Goal: Task Accomplishment & Management: Use online tool/utility

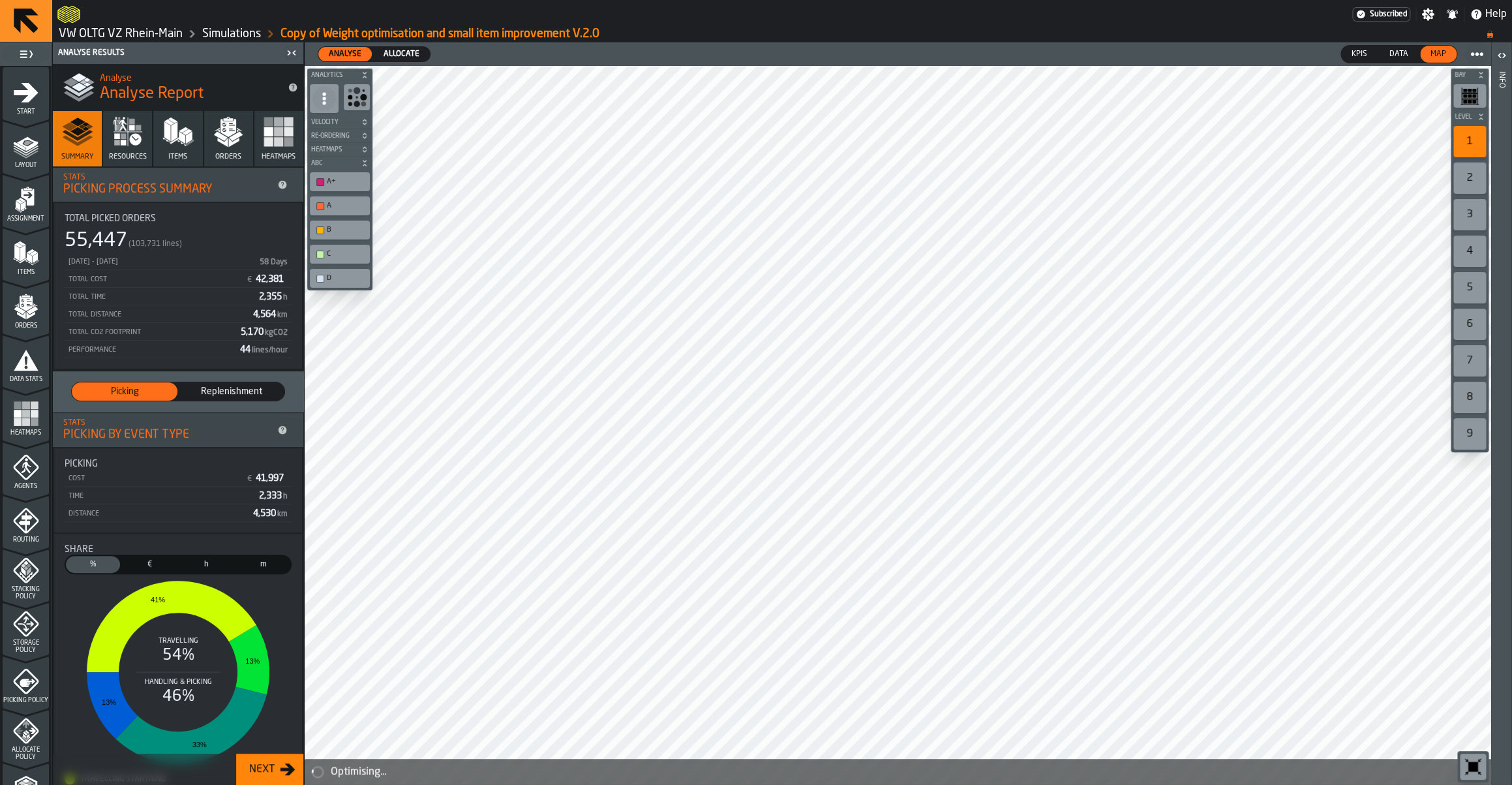
scroll to position [245, 0]
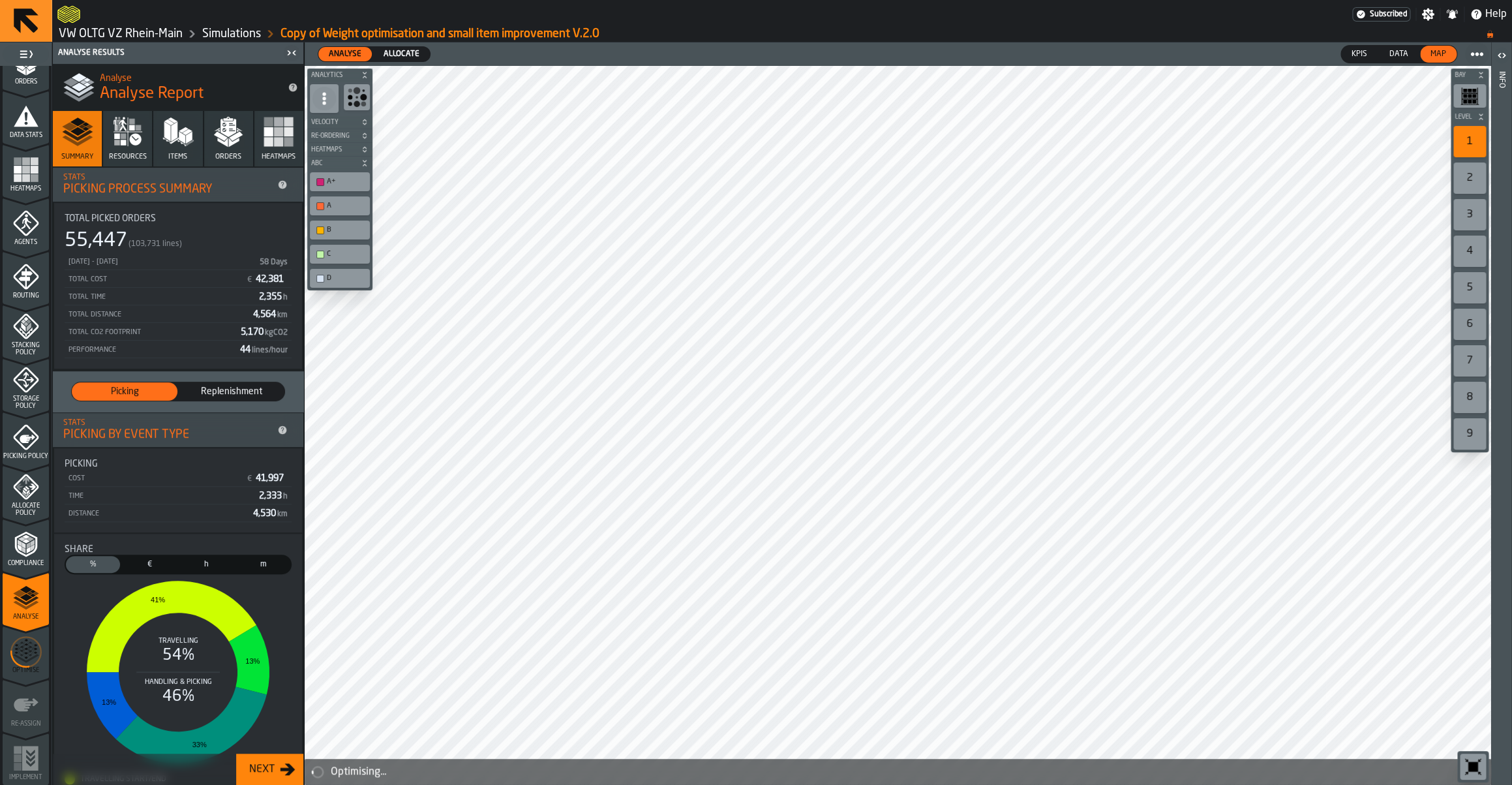
click at [237, 30] on link "Simulations" at bounding box center [231, 34] width 59 height 14
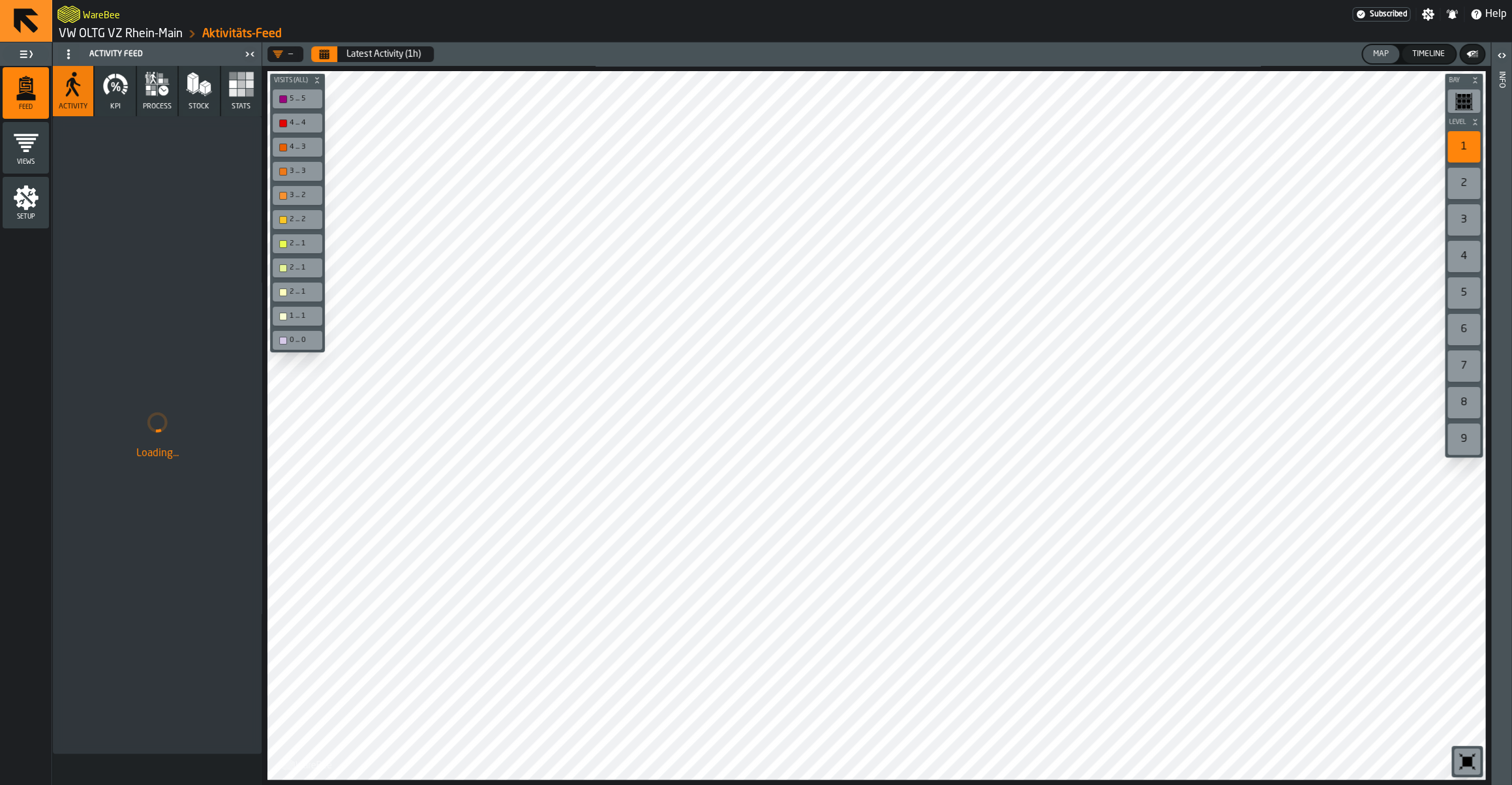
click at [143, 41] on link "VW OLTG VZ Rhein-Main" at bounding box center [120, 34] width 124 height 14
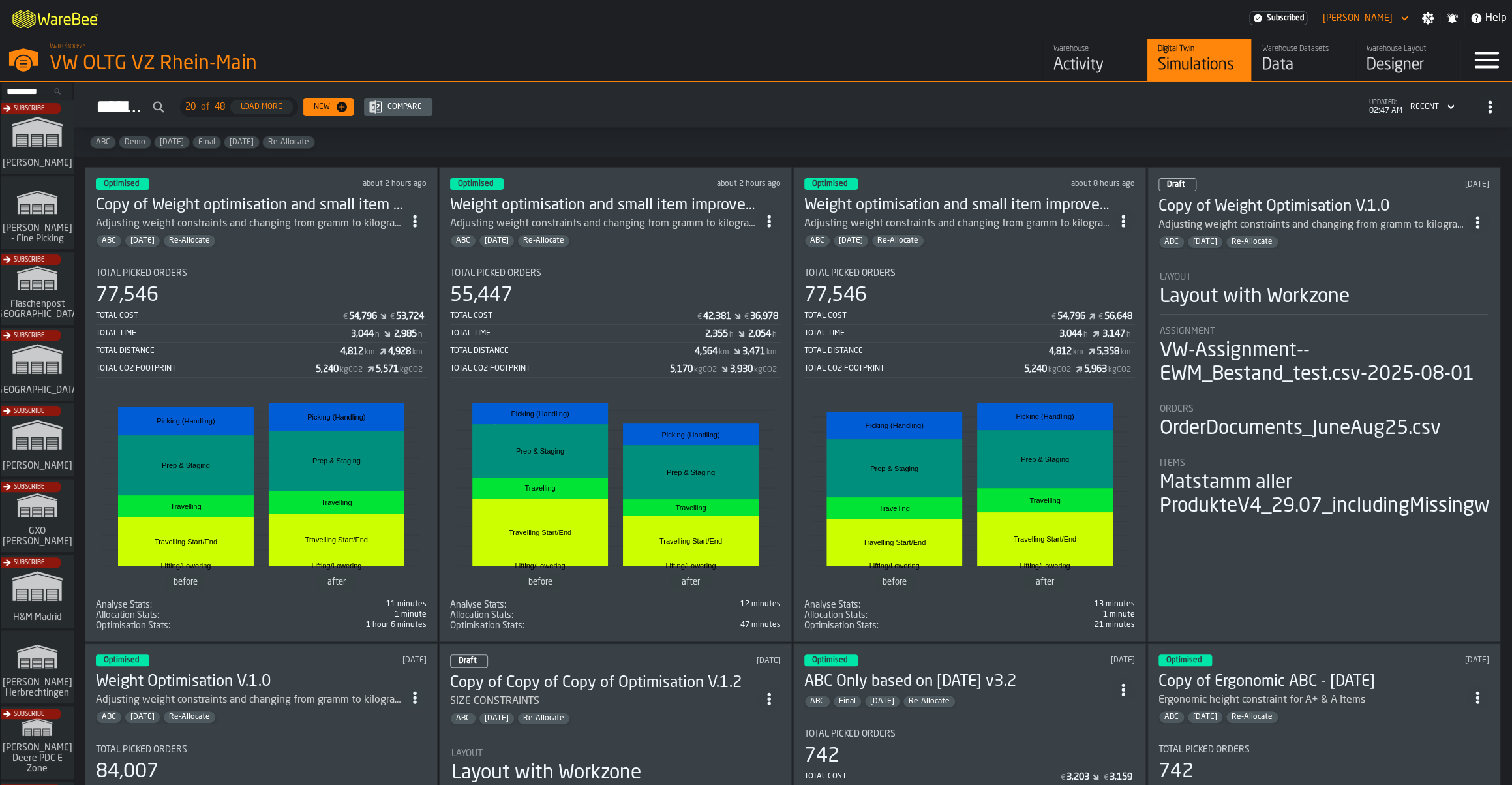
click at [316, 281] on div "Total Picked Orders 77,546 Total Cost € 54,796 € 53,724 Total Time 3,044 h 2,98…" at bounding box center [261, 323] width 330 height 109
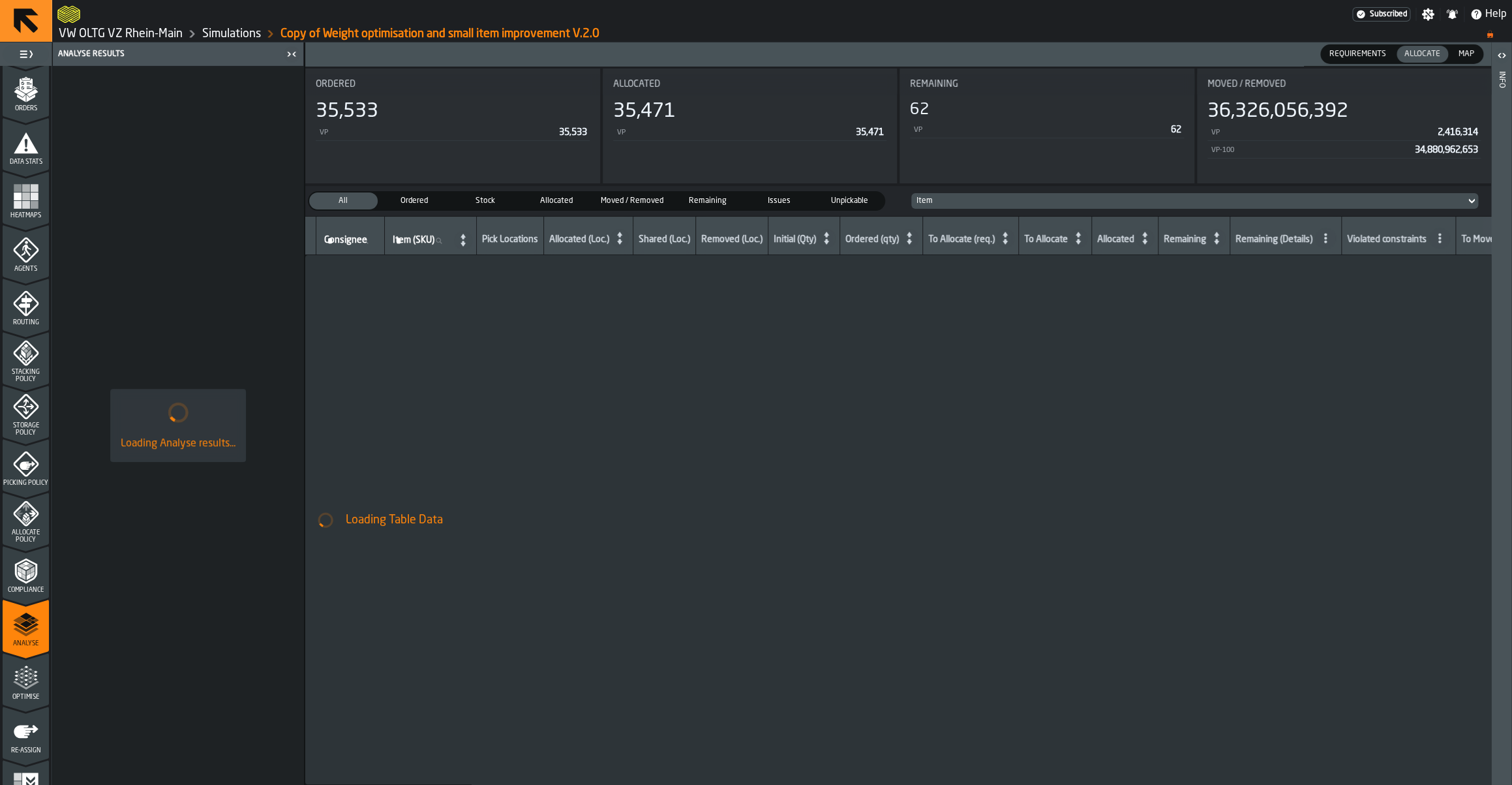
scroll to position [245, 0]
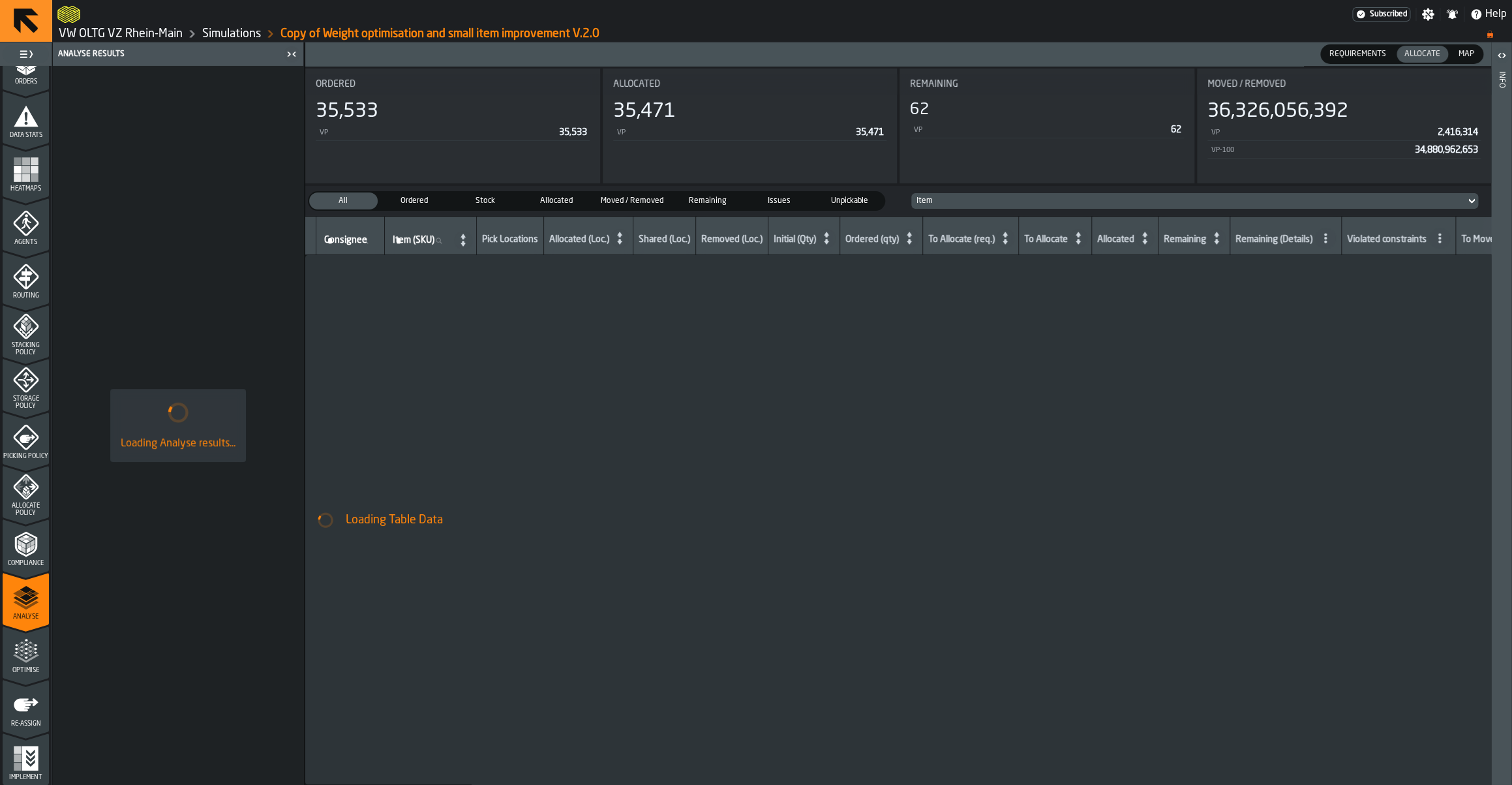
click at [22, 639] on icon "menu Optimise" at bounding box center [26, 651] width 26 height 26
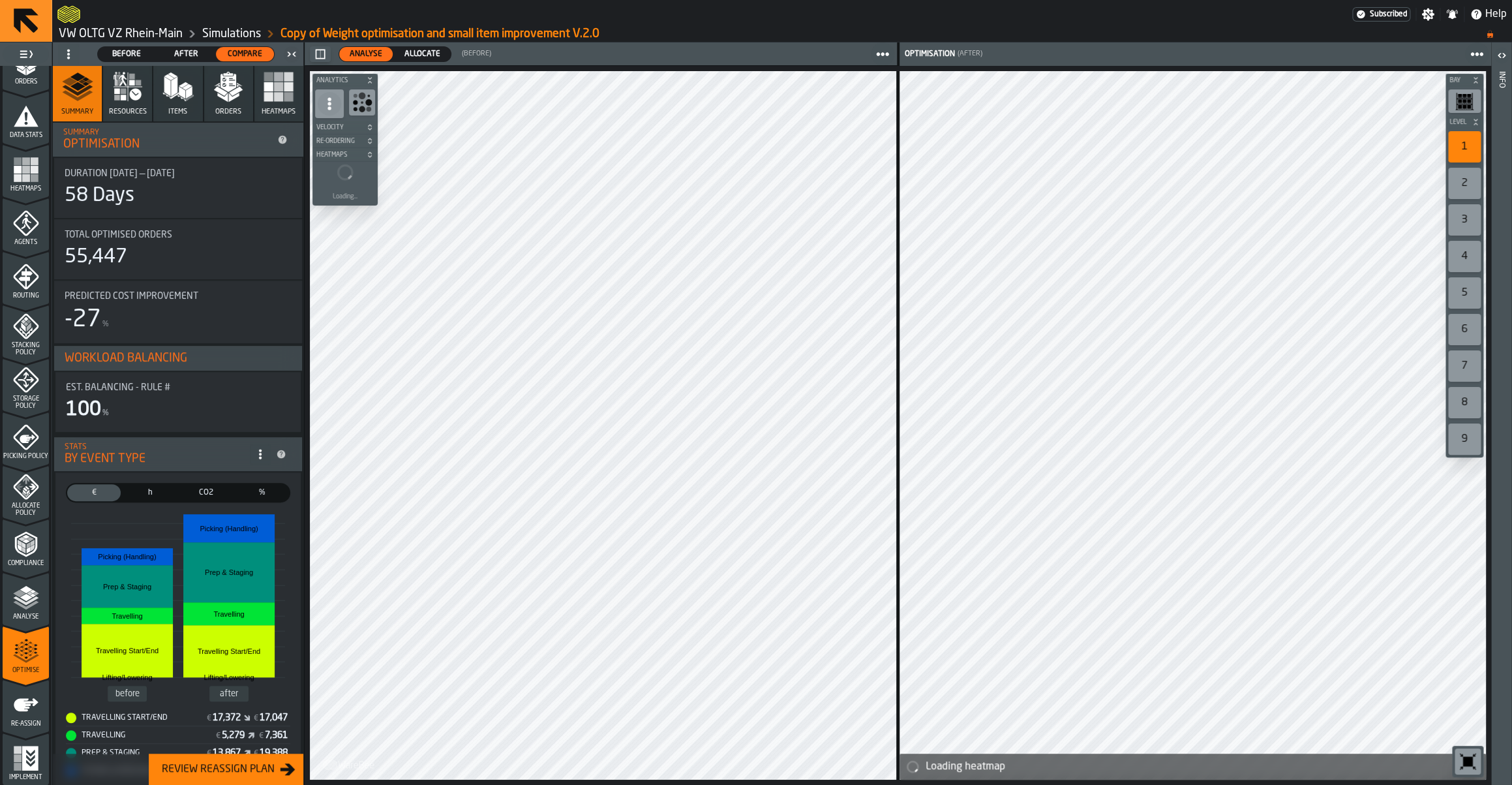
click at [424, 56] on span "Allocate" at bounding box center [422, 54] width 46 height 12
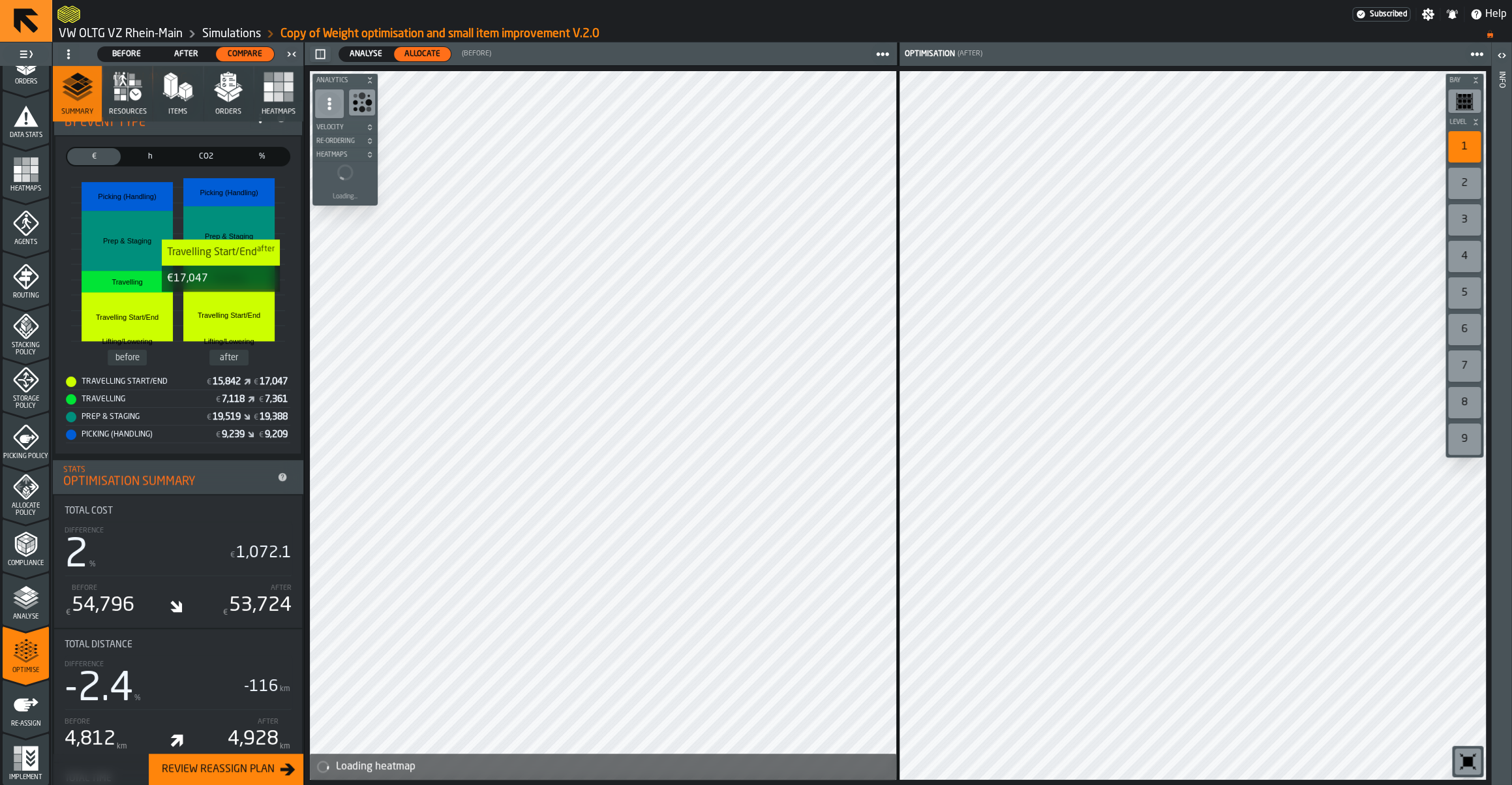
scroll to position [0, 0]
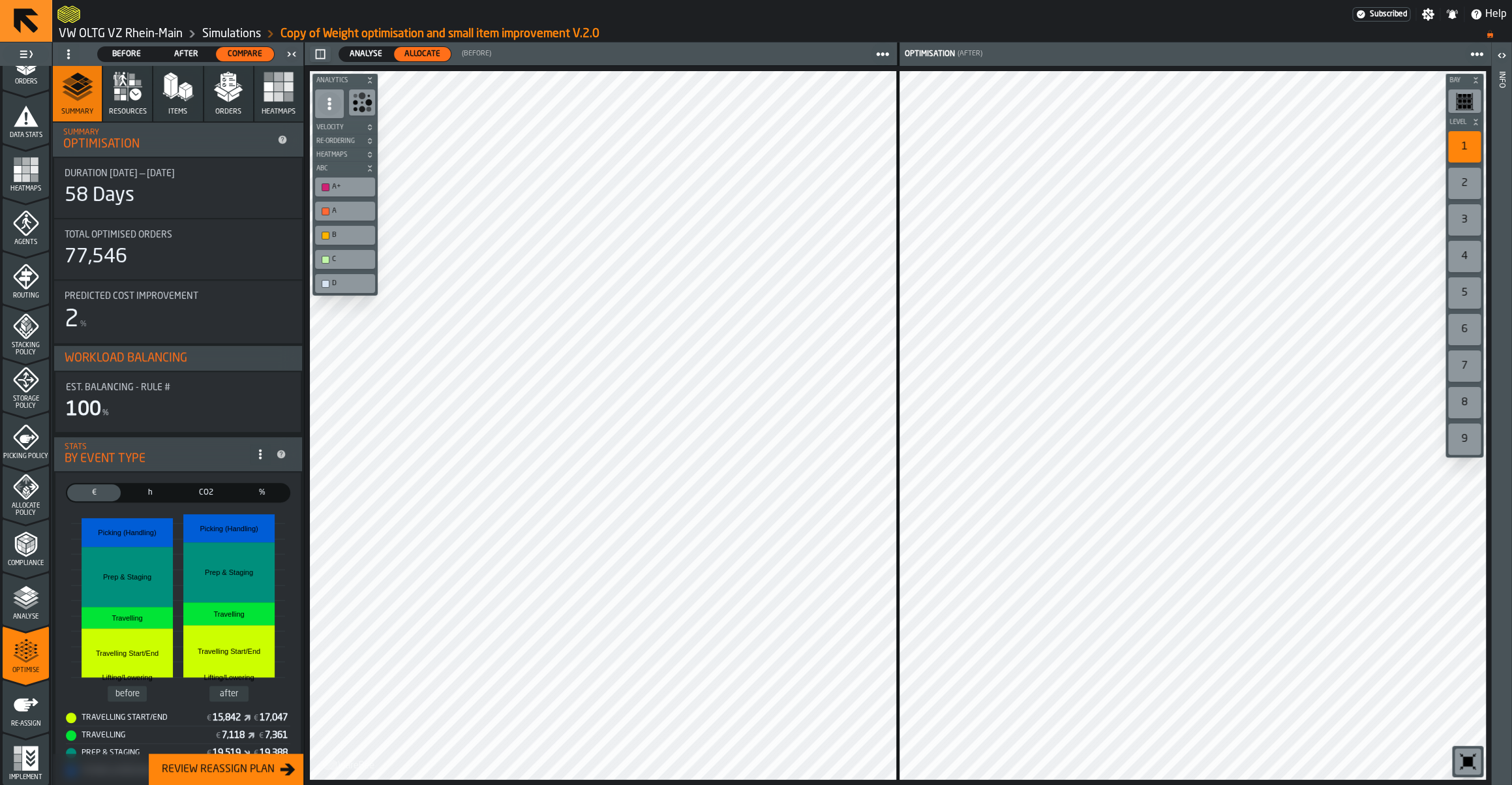
click at [188, 55] on span "After" at bounding box center [186, 54] width 48 height 12
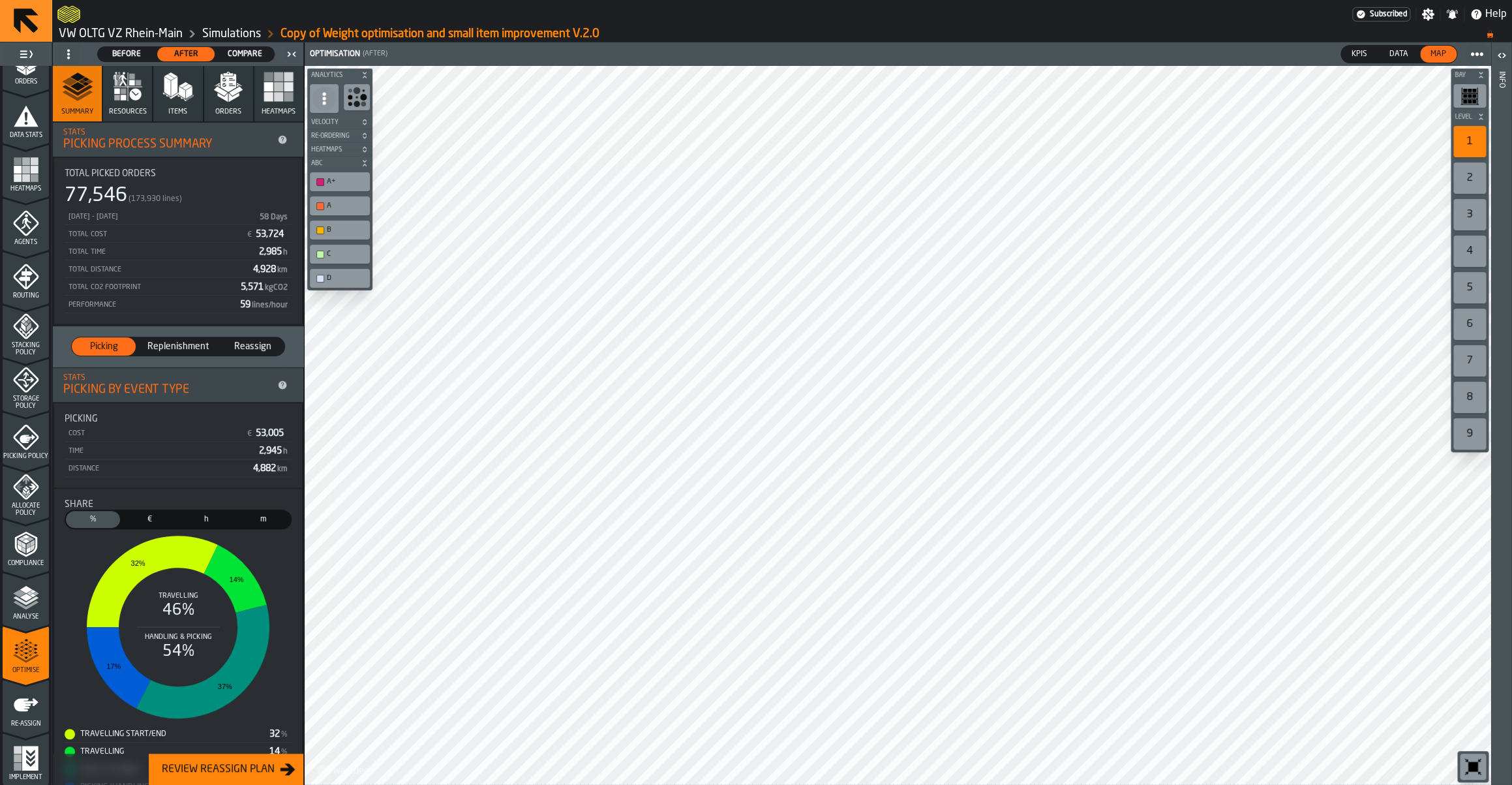
click at [241, 51] on span "Compare" at bounding box center [245, 54] width 48 height 12
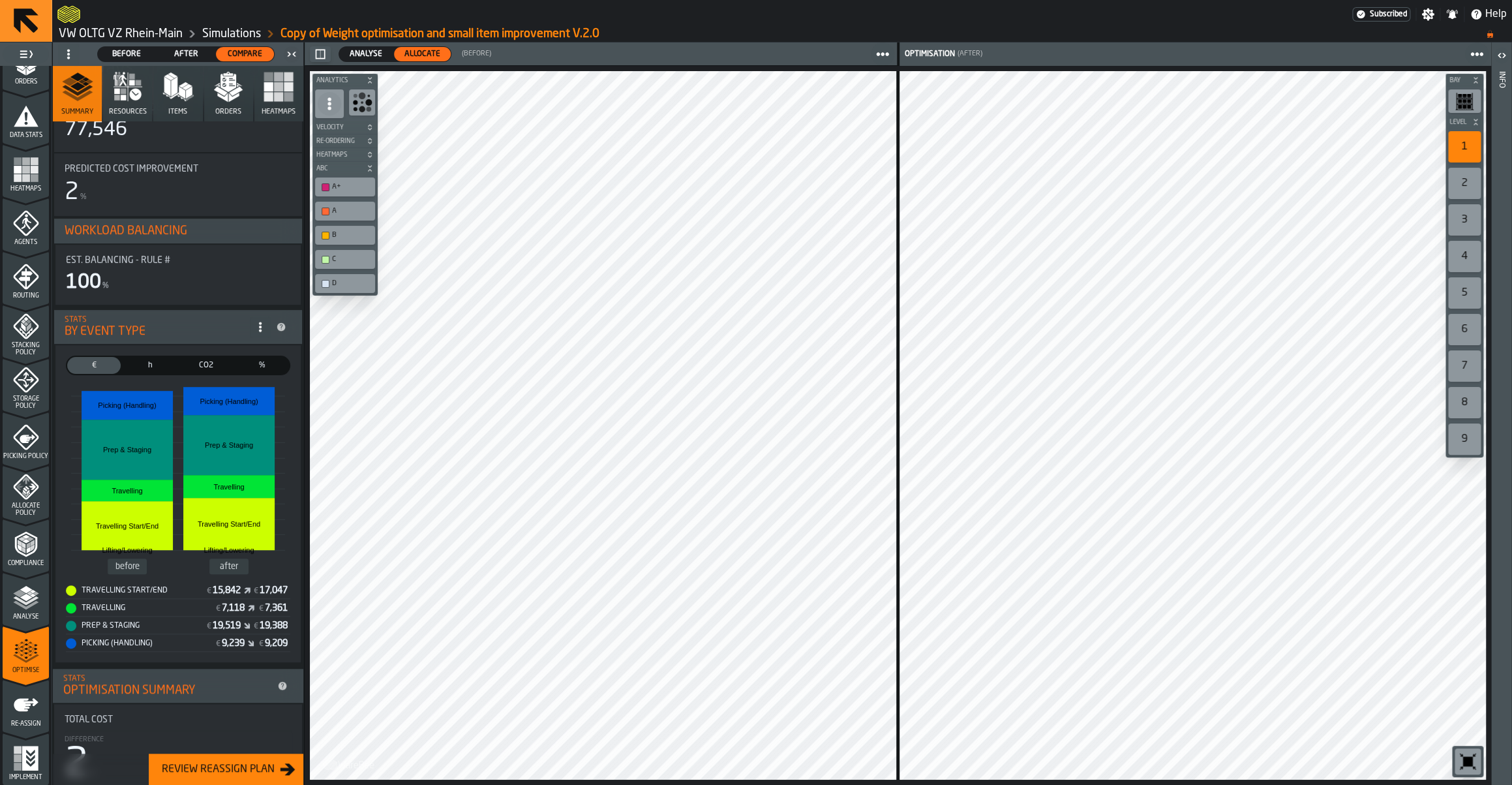
scroll to position [123, 0]
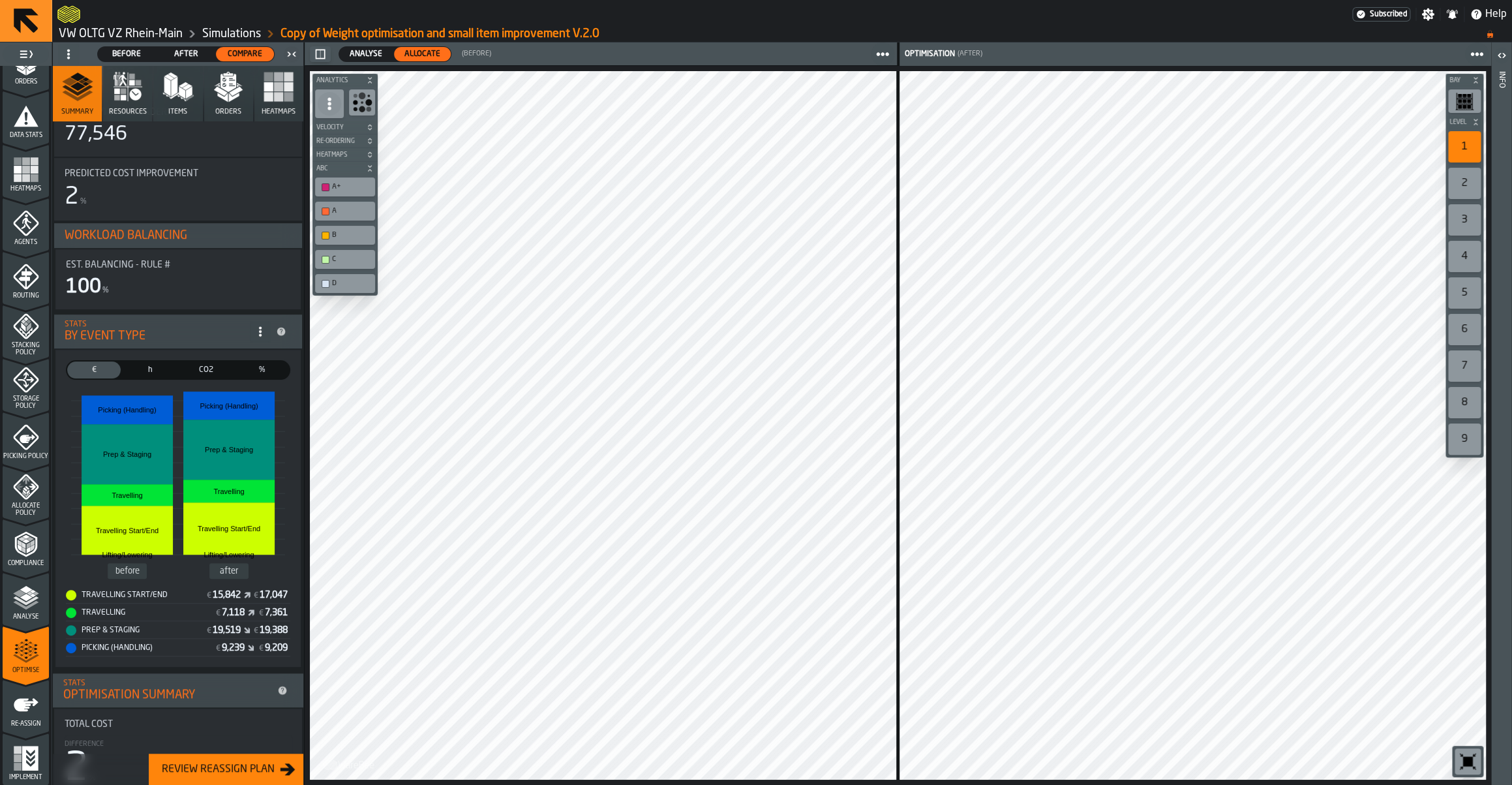
click at [130, 86] on icon "button" at bounding box center [127, 87] width 31 height 31
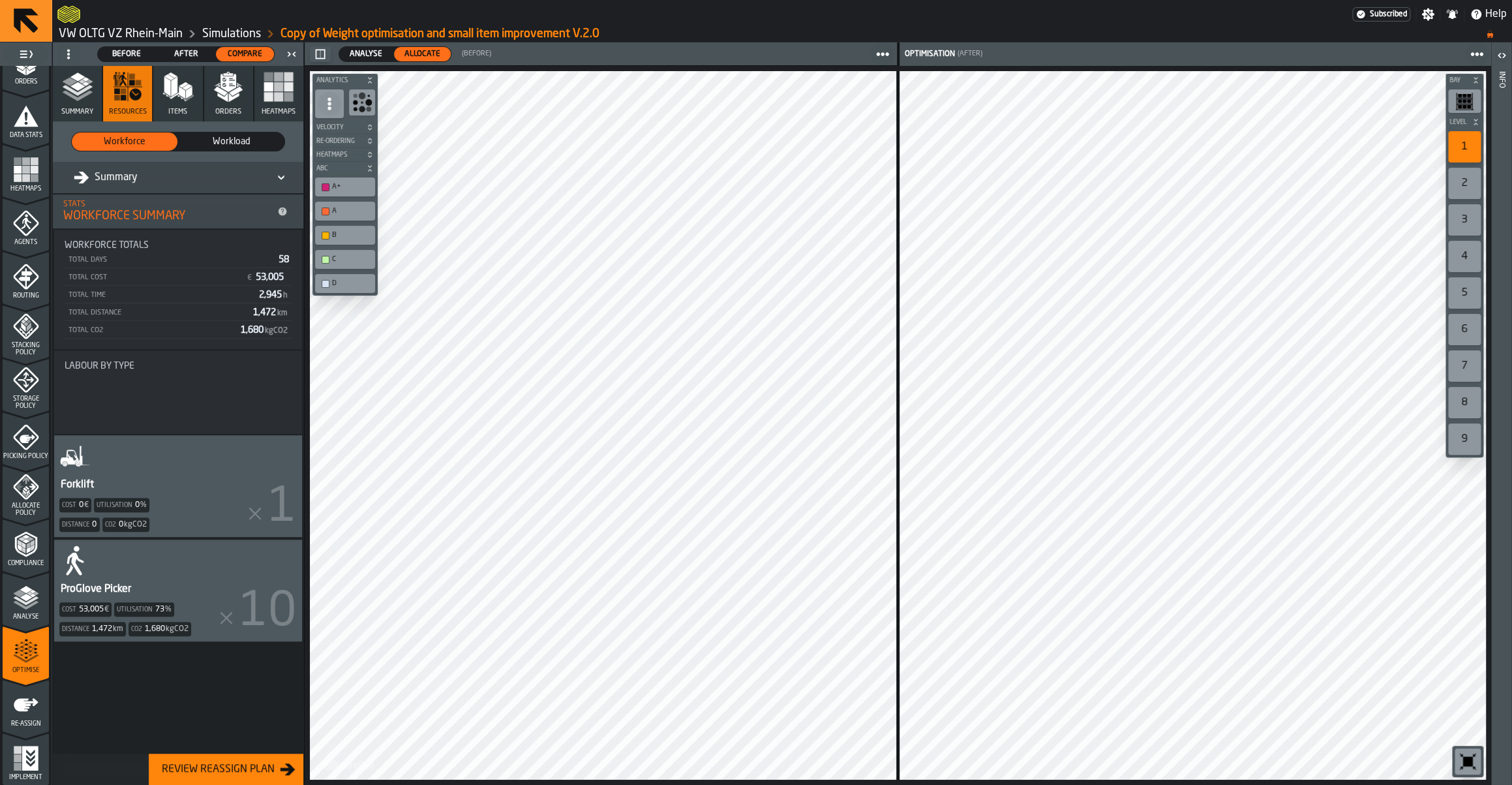
scroll to position [0, 0]
click at [229, 133] on div "Workload" at bounding box center [232, 141] width 106 height 19
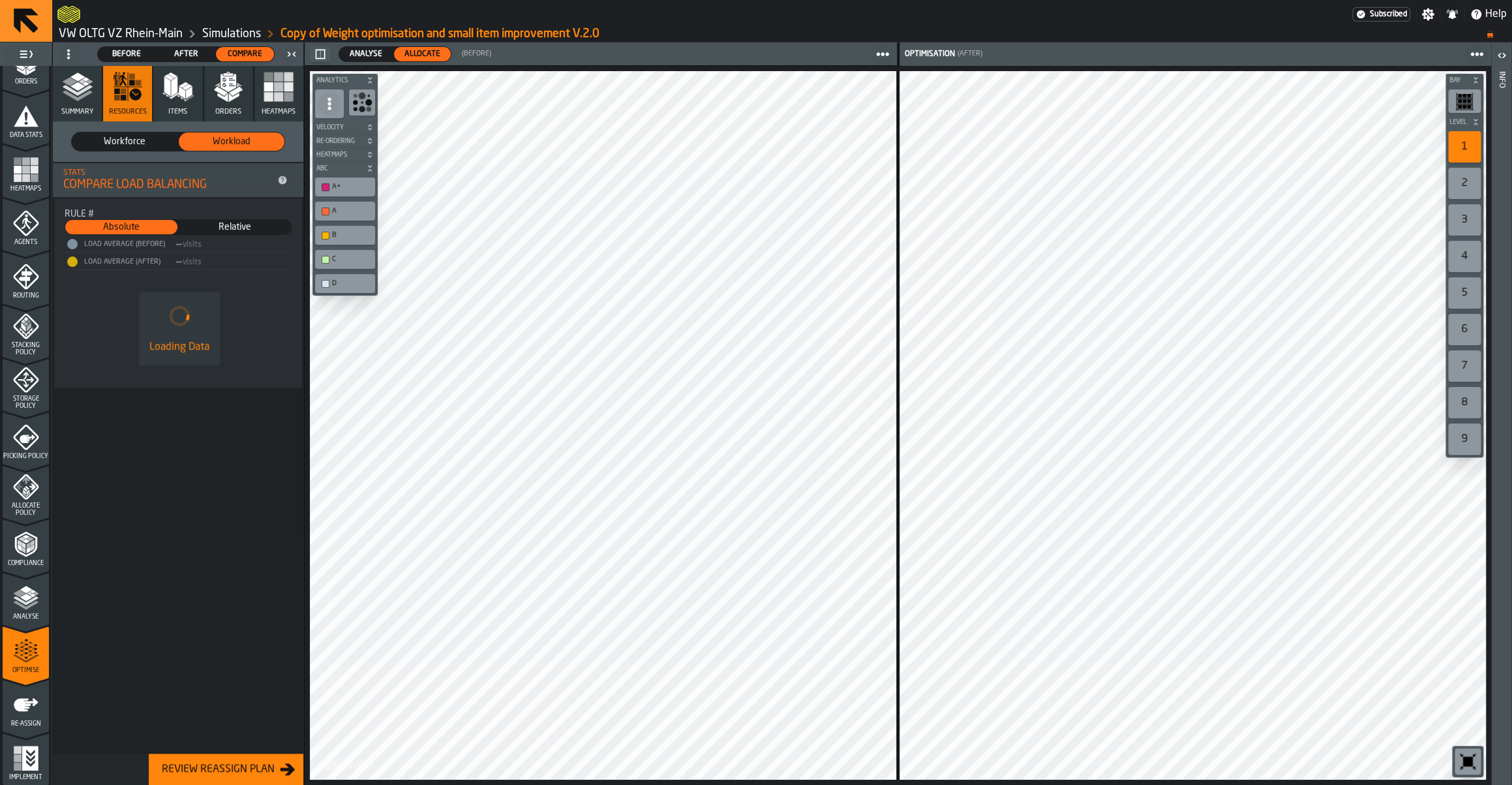
click at [229, 133] on div "Workload" at bounding box center [232, 141] width 106 height 19
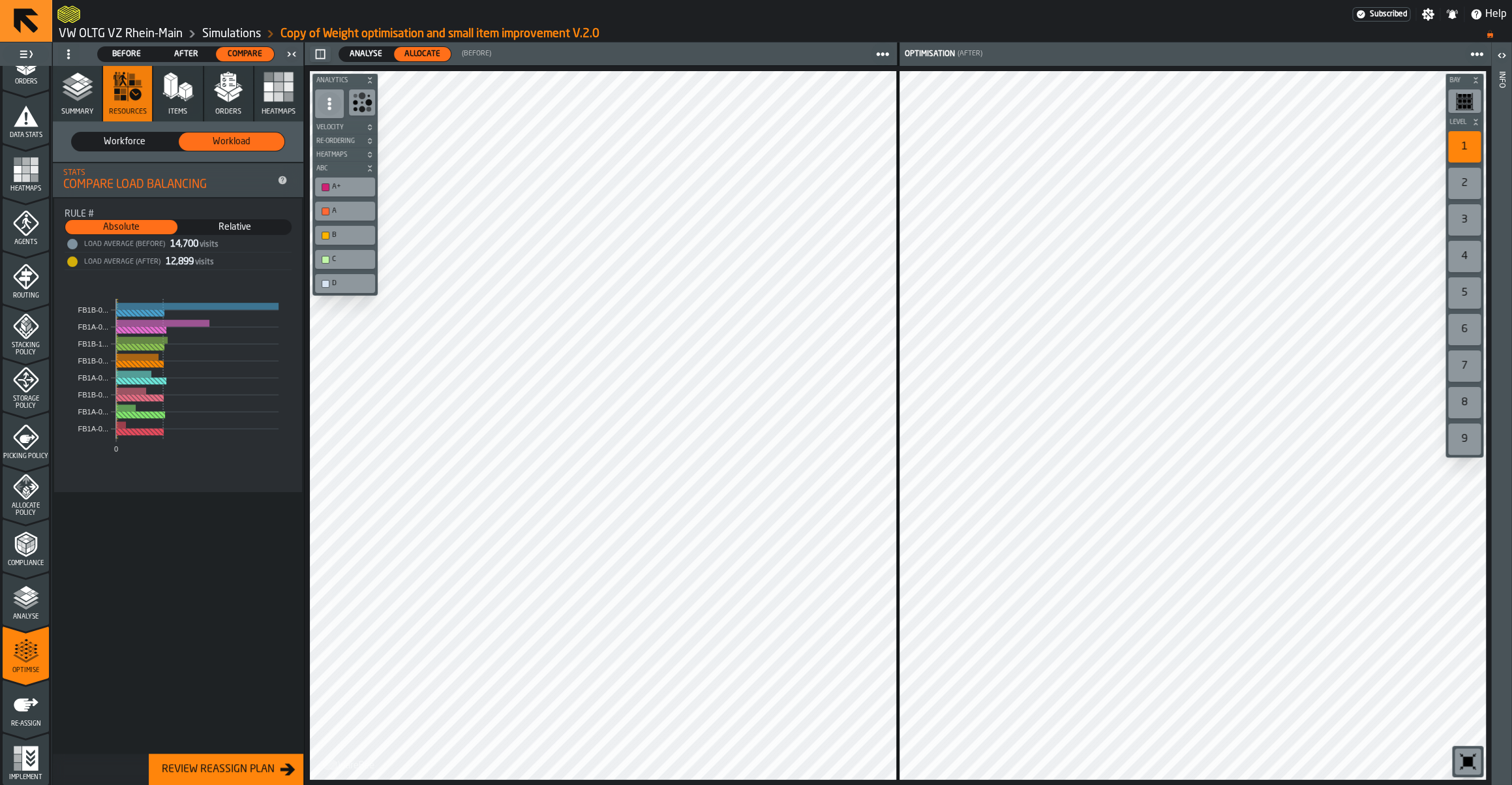
click at [130, 137] on span "Workforce" at bounding box center [124, 142] width 95 height 13
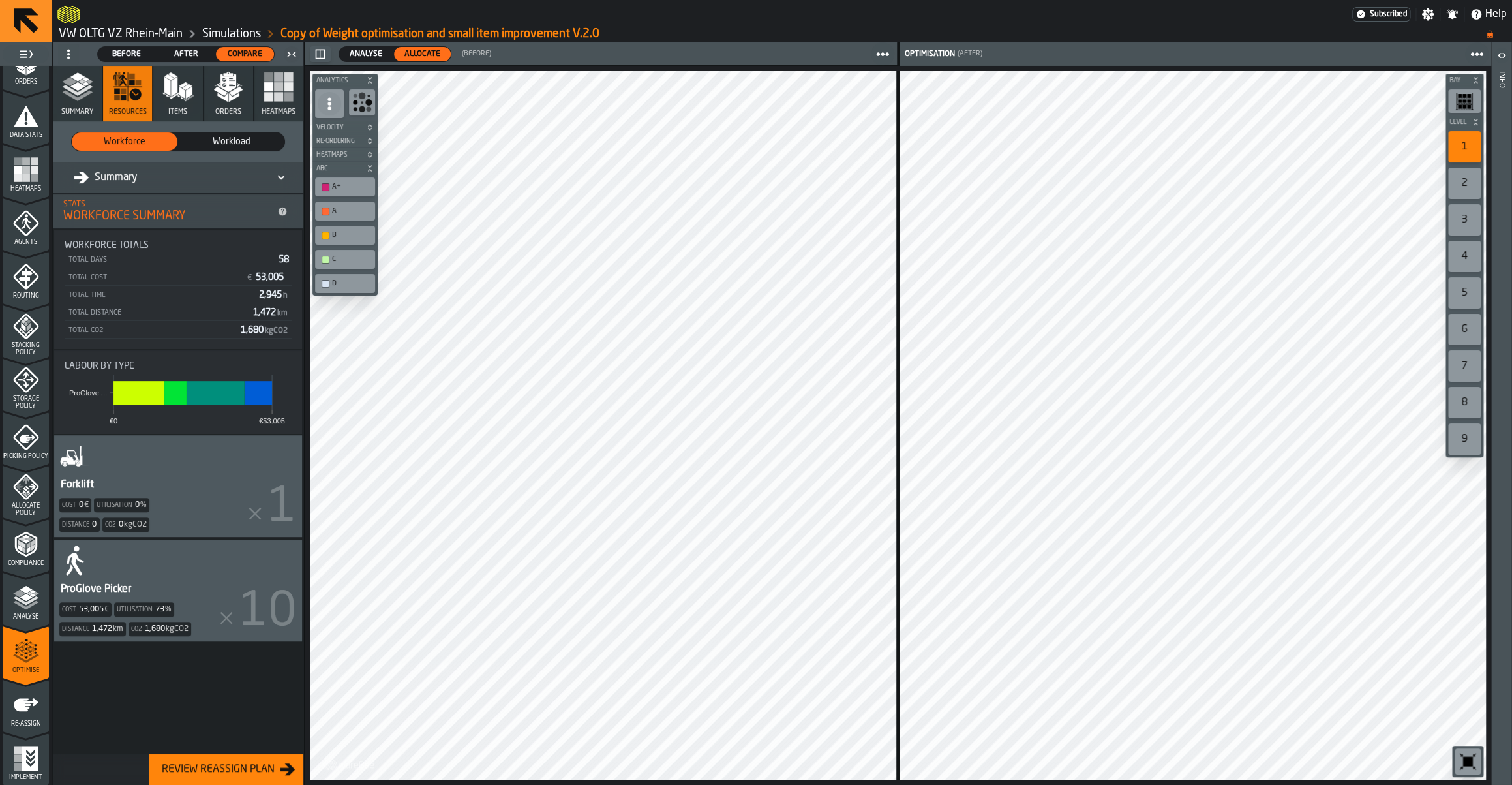
click at [237, 141] on span "Workload" at bounding box center [231, 142] width 95 height 13
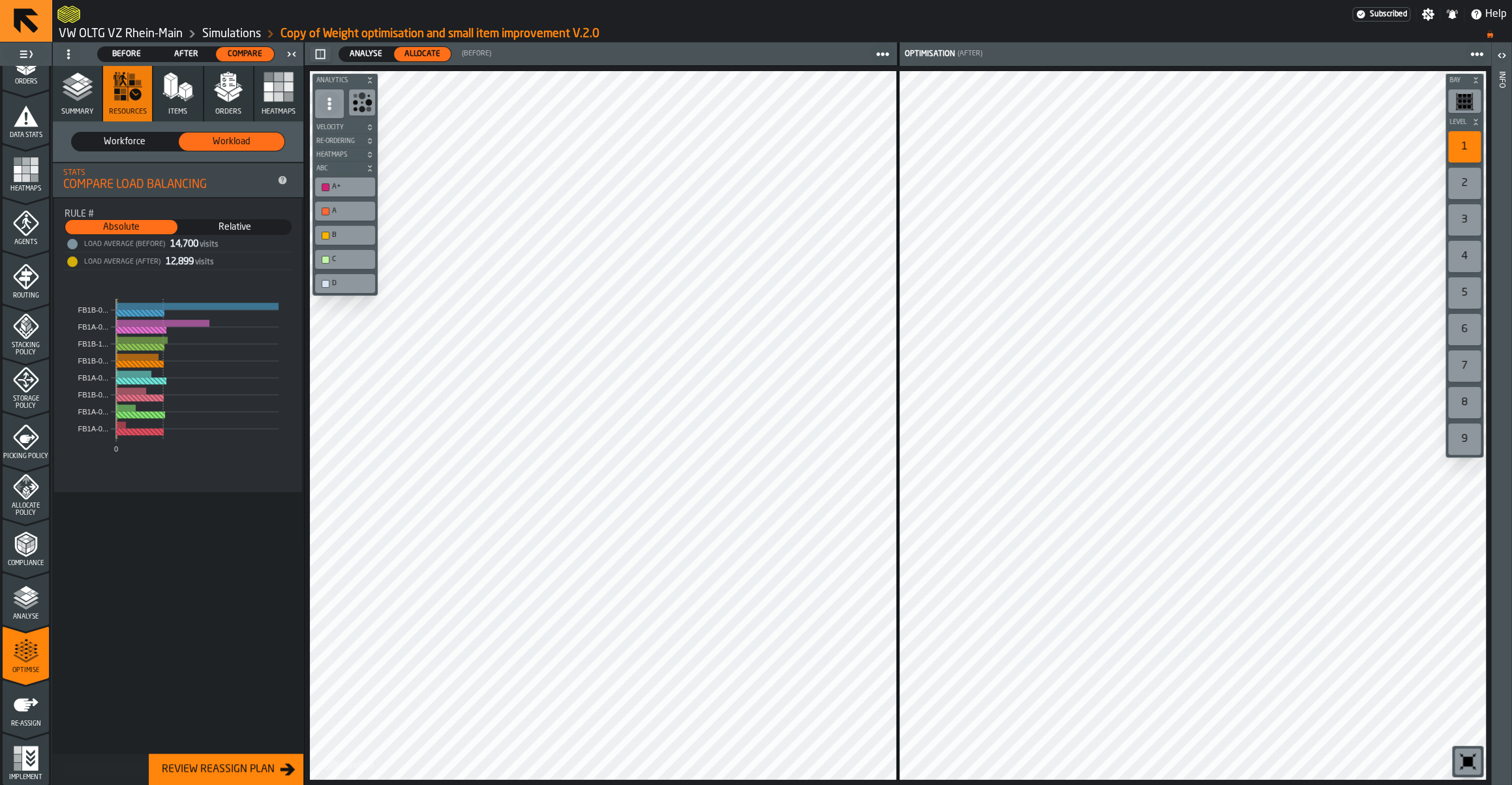
click at [254, 38] on link "Simulations" at bounding box center [231, 34] width 59 height 14
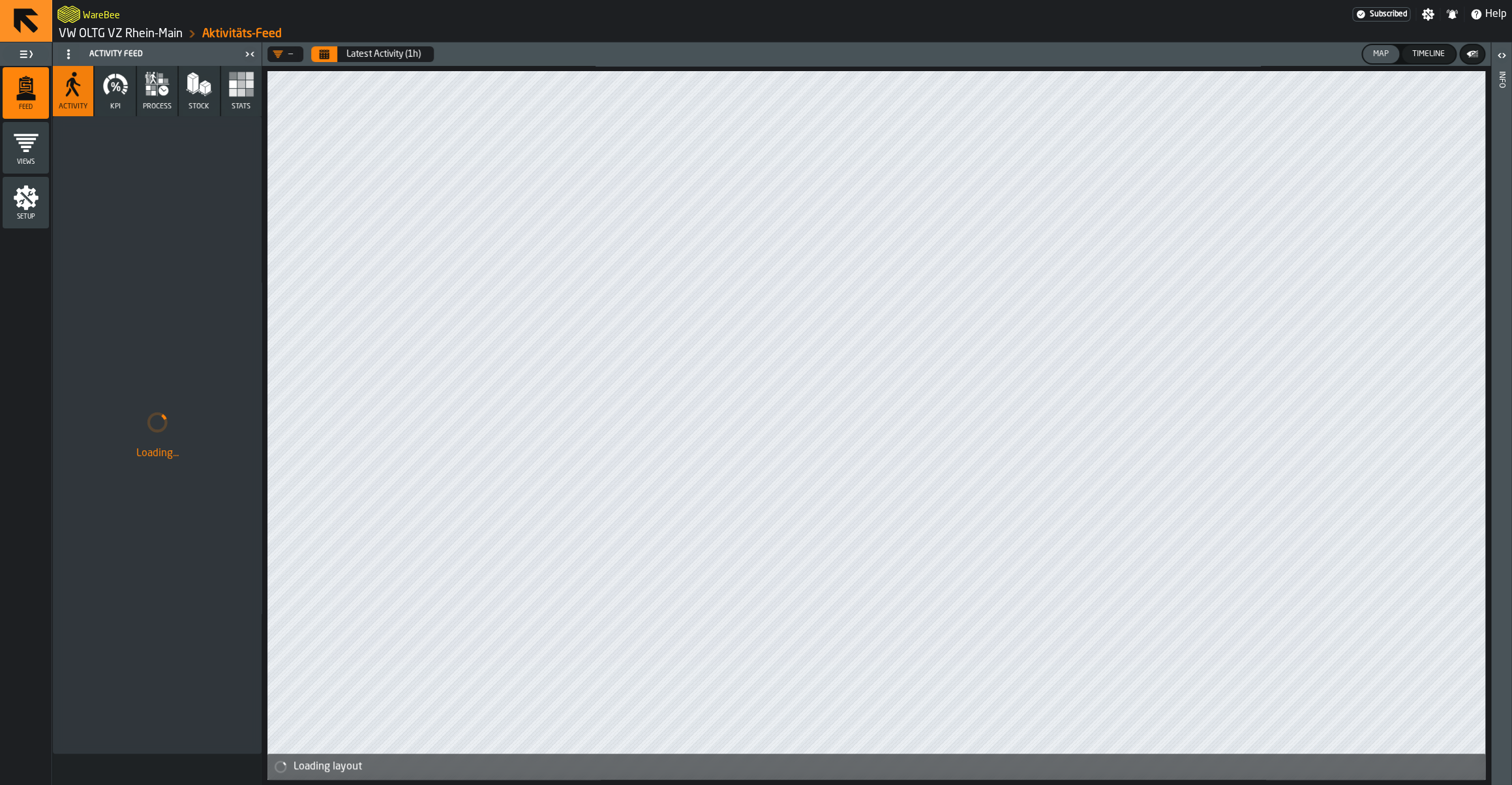
click at [182, 34] on link "VW OLTG VZ Rhein-Main" at bounding box center [120, 34] width 124 height 14
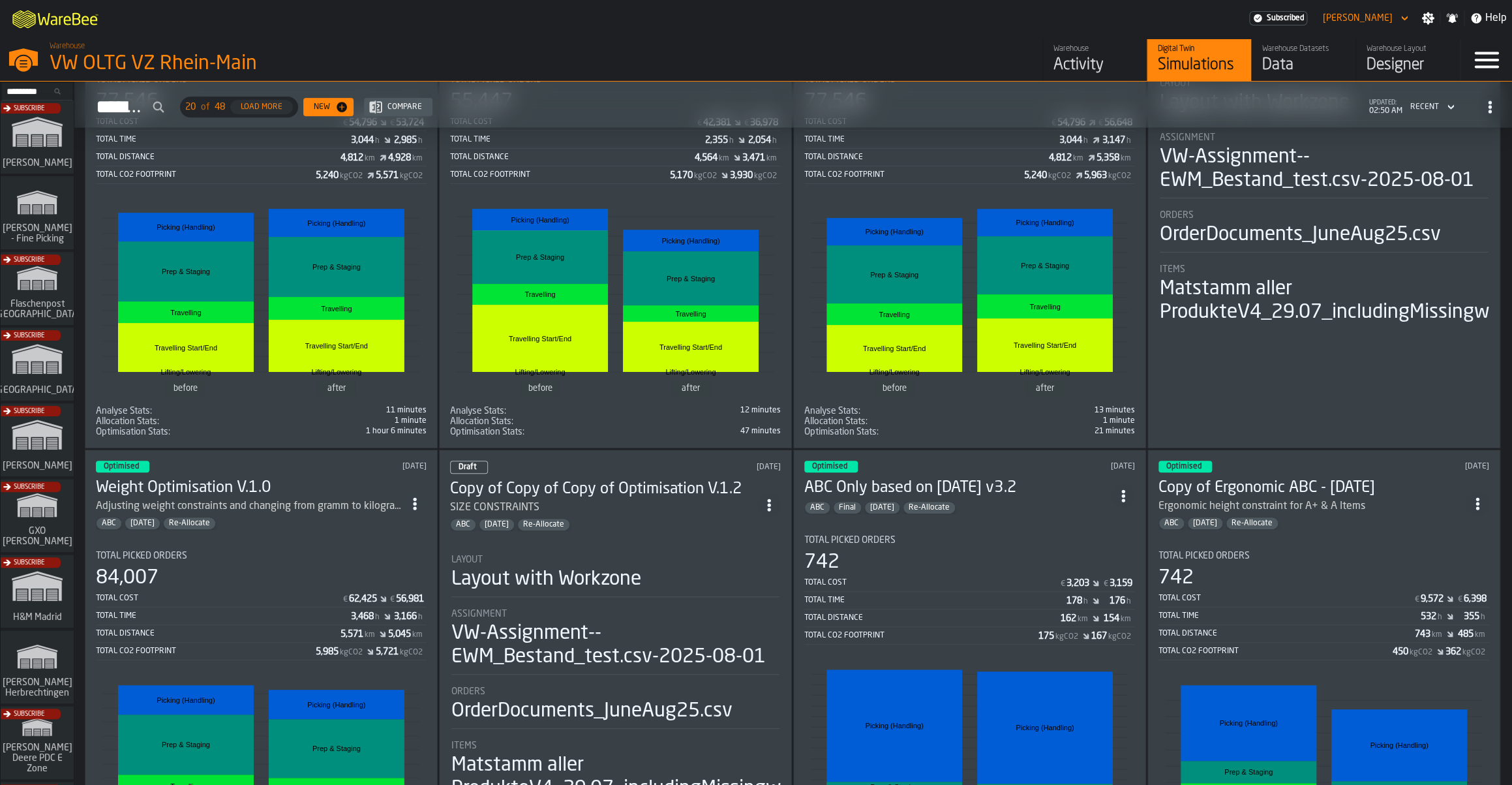
scroll to position [240, 0]
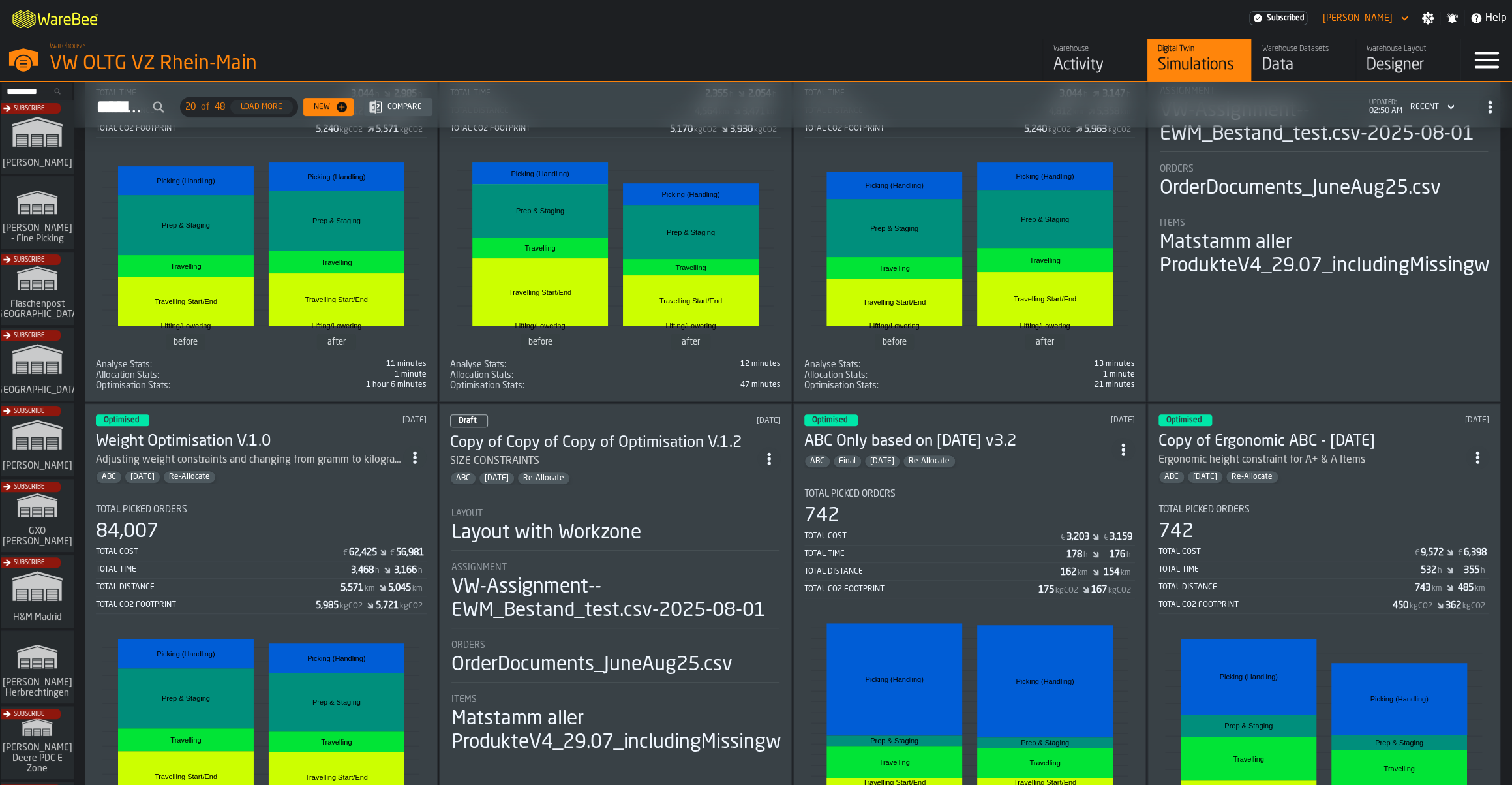
click at [426, 457] on span "ItemListCard-DashboardItemContainer" at bounding box center [415, 458] width 24 height 24
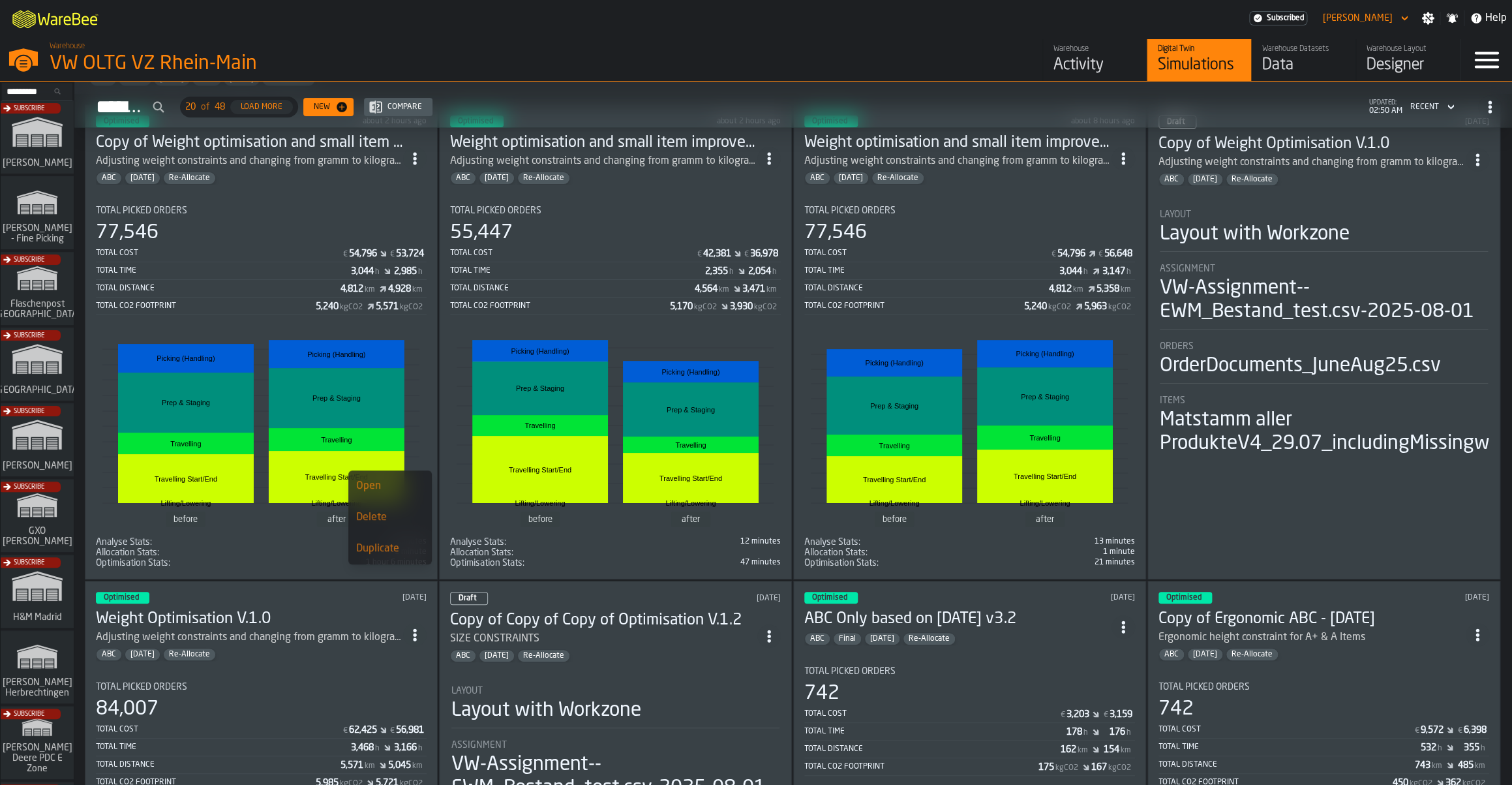
scroll to position [23, 0]
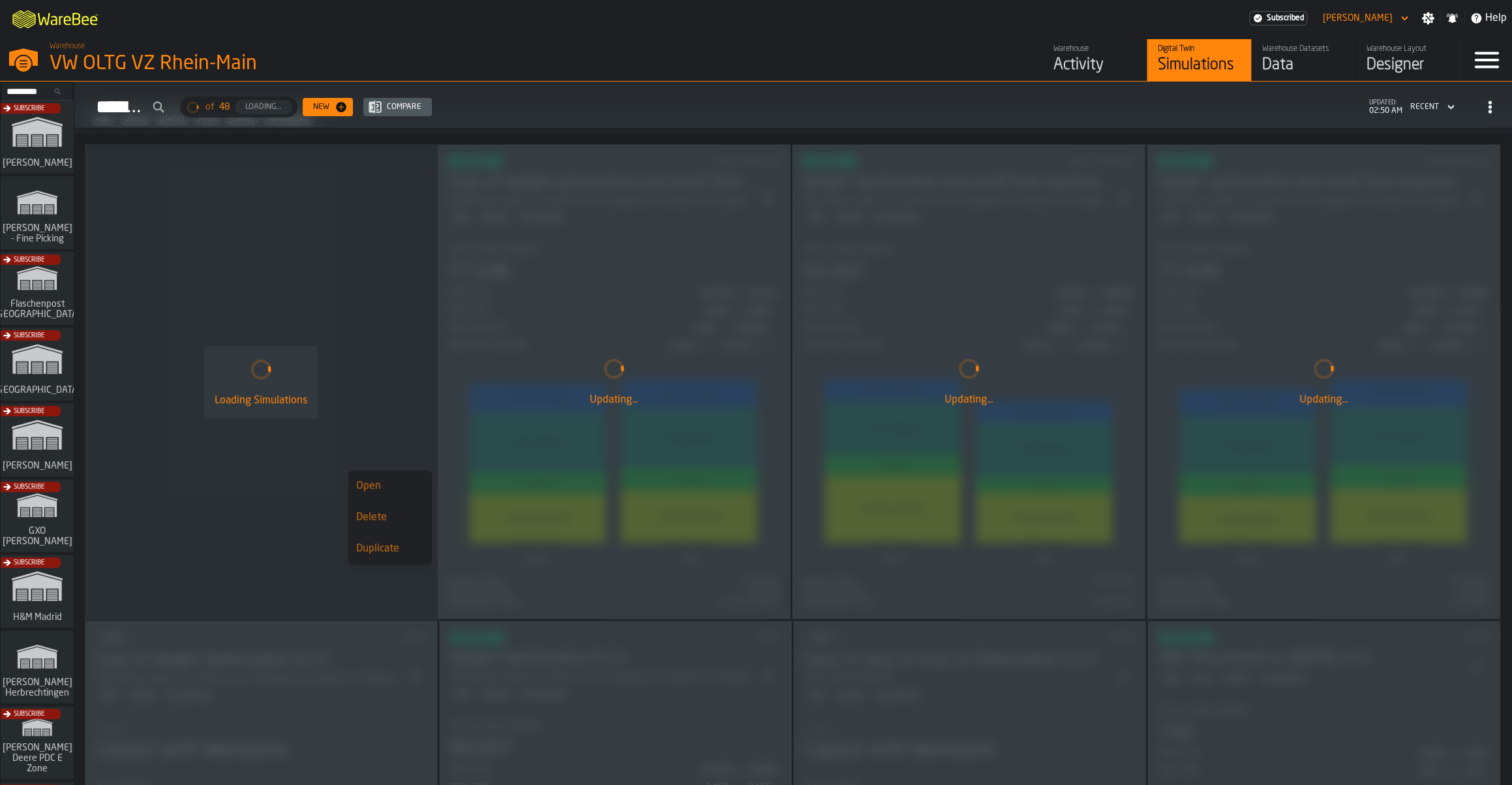
click at [329, 255] on div "Loading Simulations" at bounding box center [261, 382] width 352 height 476
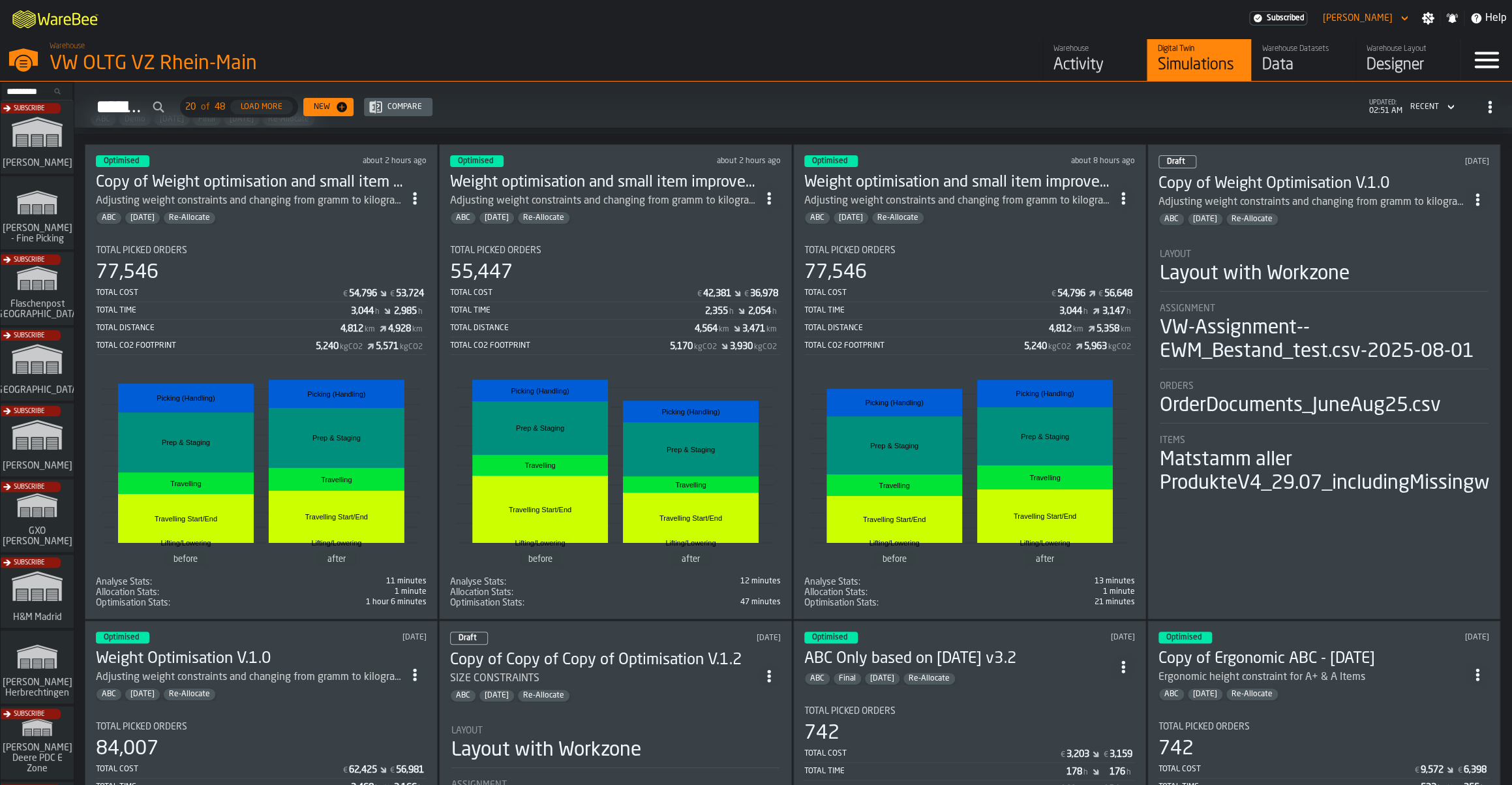
click at [420, 202] on icon "ItemListCard-DashboardItemContainer" at bounding box center [415, 199] width 13 height 13
click at [573, 295] on div "Total Cost" at bounding box center [573, 293] width 246 height 9
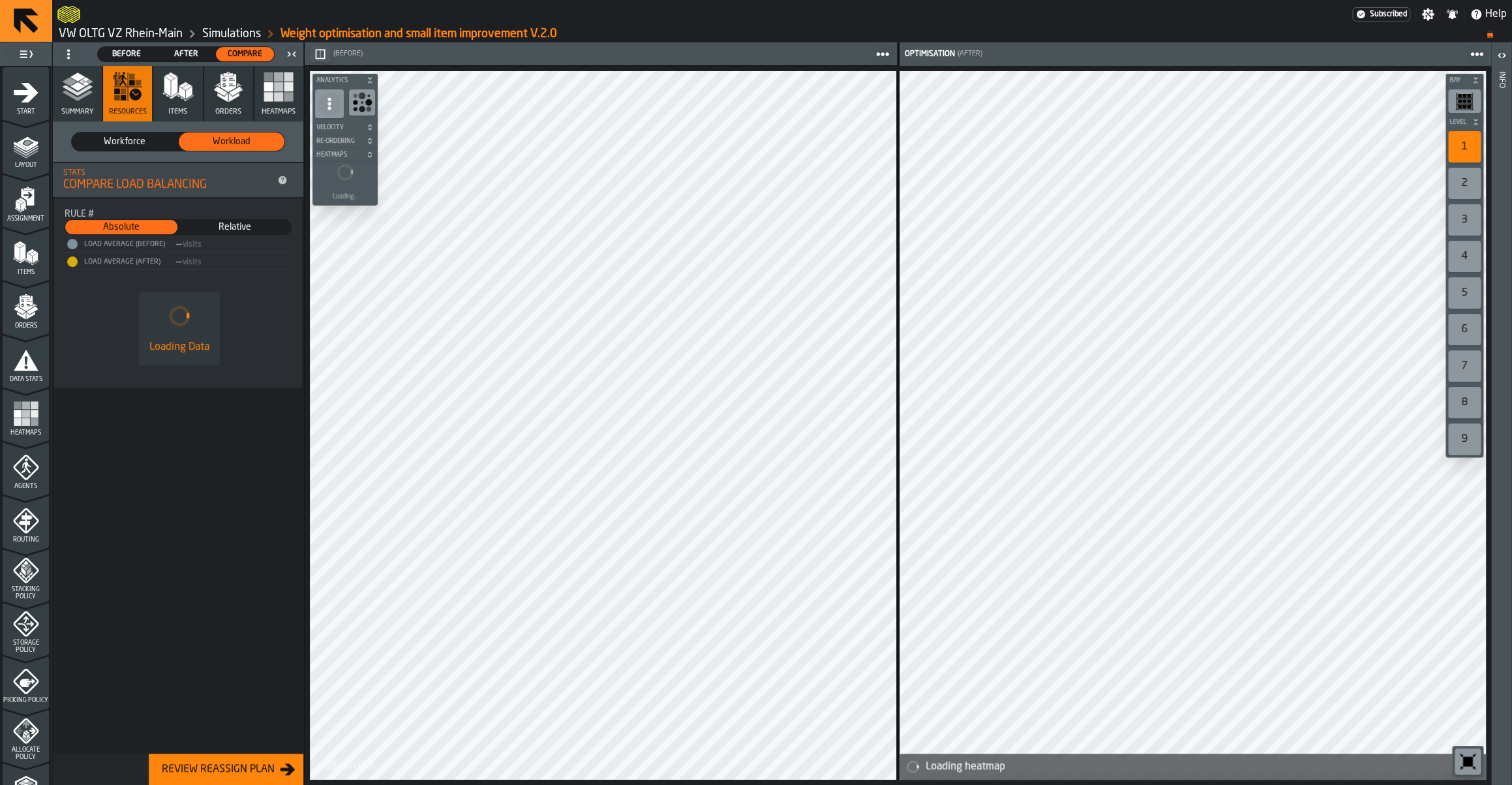
click at [235, 32] on link "Simulations" at bounding box center [231, 34] width 59 height 14
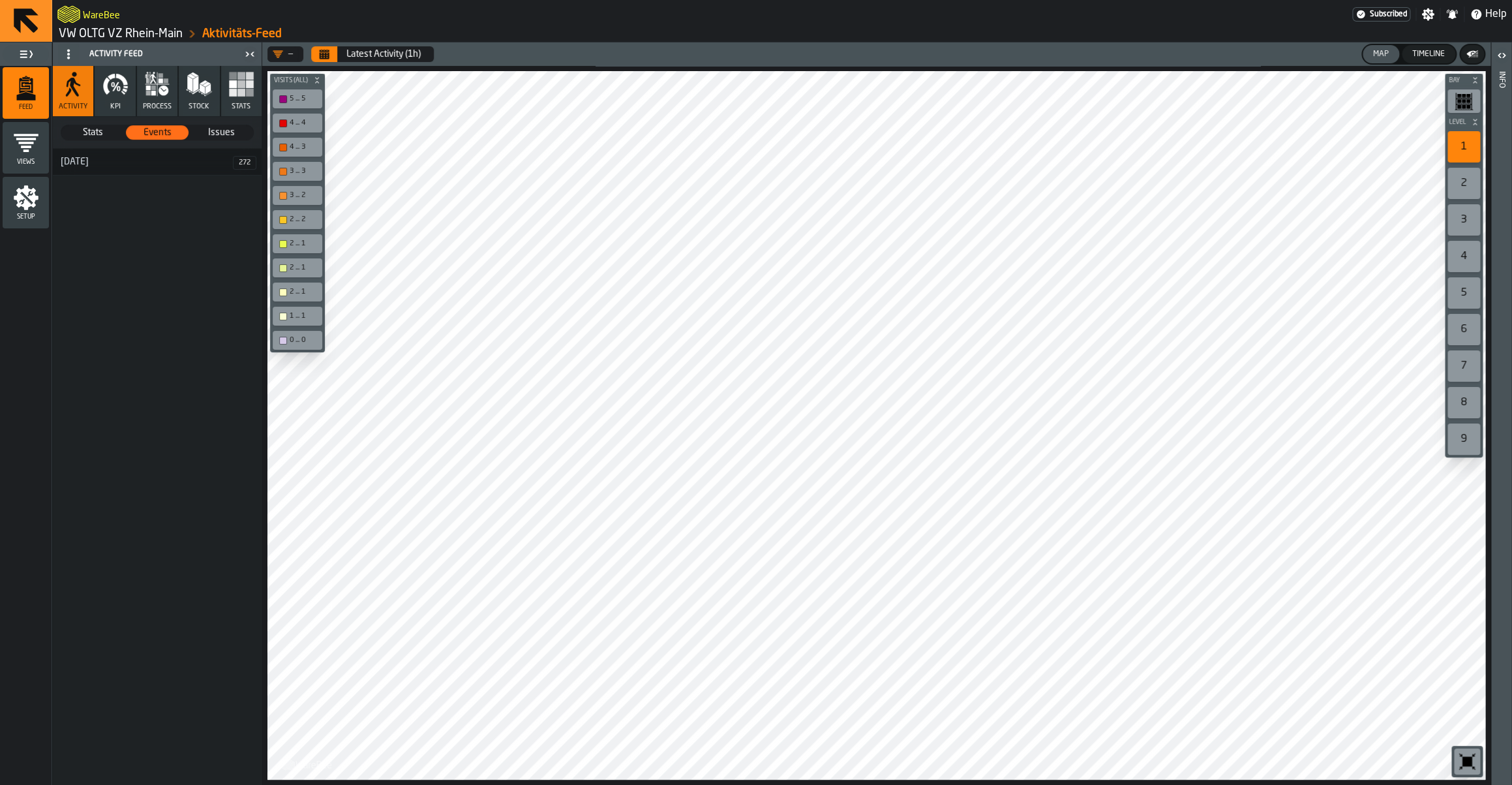
click at [138, 31] on link "VW OLTG VZ Rhein-Main" at bounding box center [120, 34] width 124 height 14
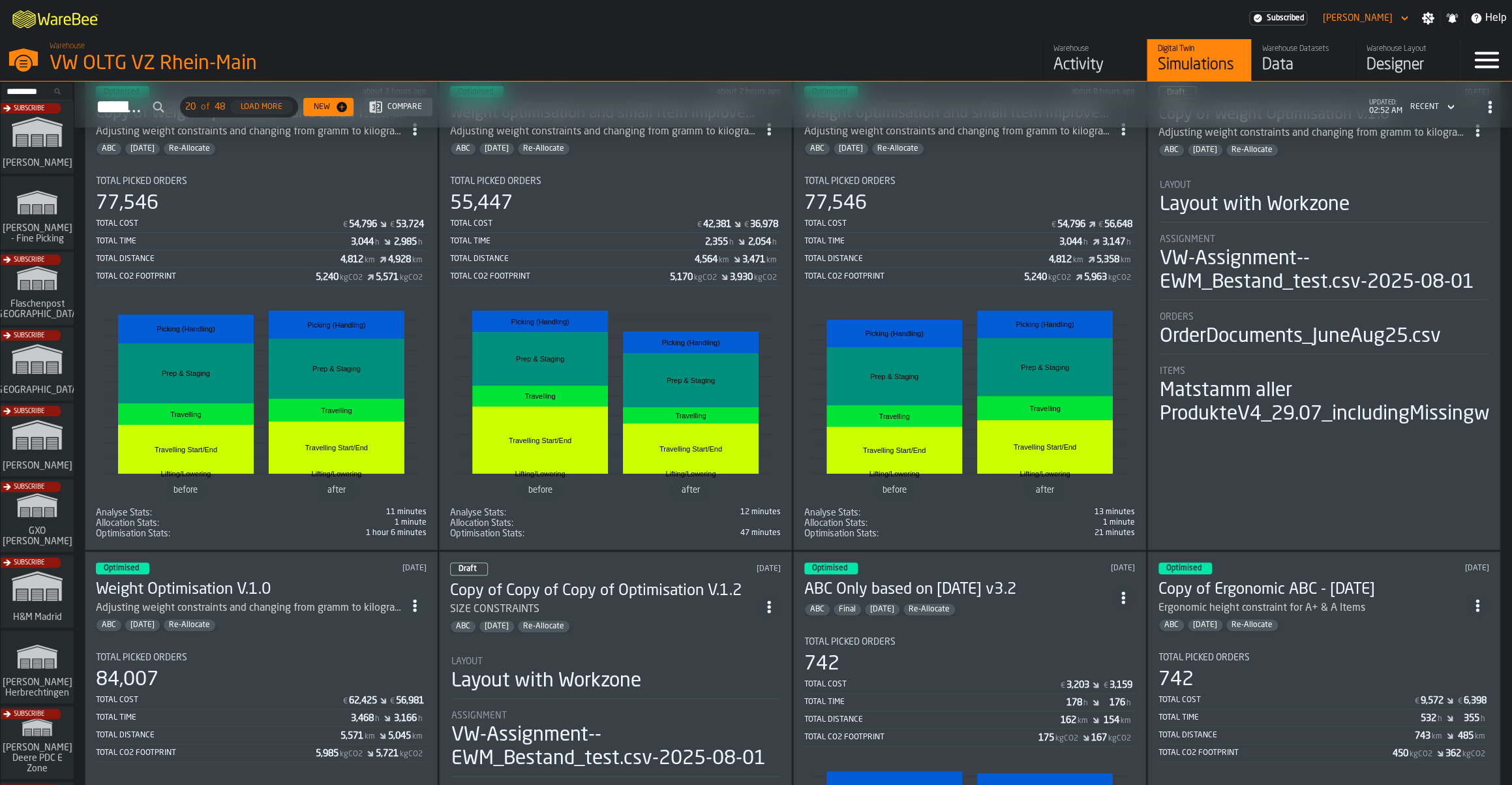
scroll to position [15, 0]
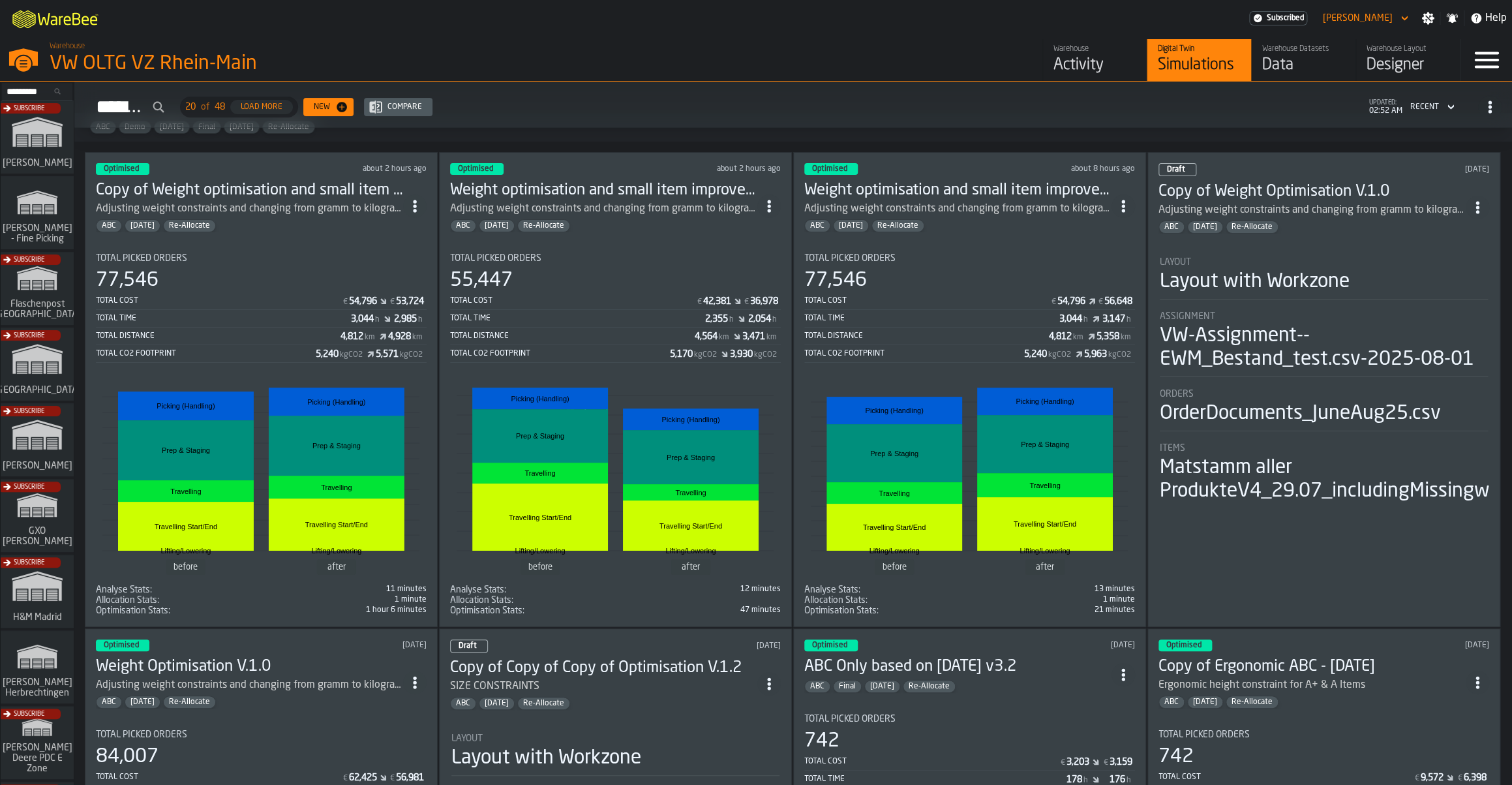
click at [1135, 205] on span "ItemListCard-DashboardItemContainer" at bounding box center [1123, 206] width 24 height 24
click at [1067, 288] on div "Duplicate" at bounding box center [1097, 294] width 68 height 16
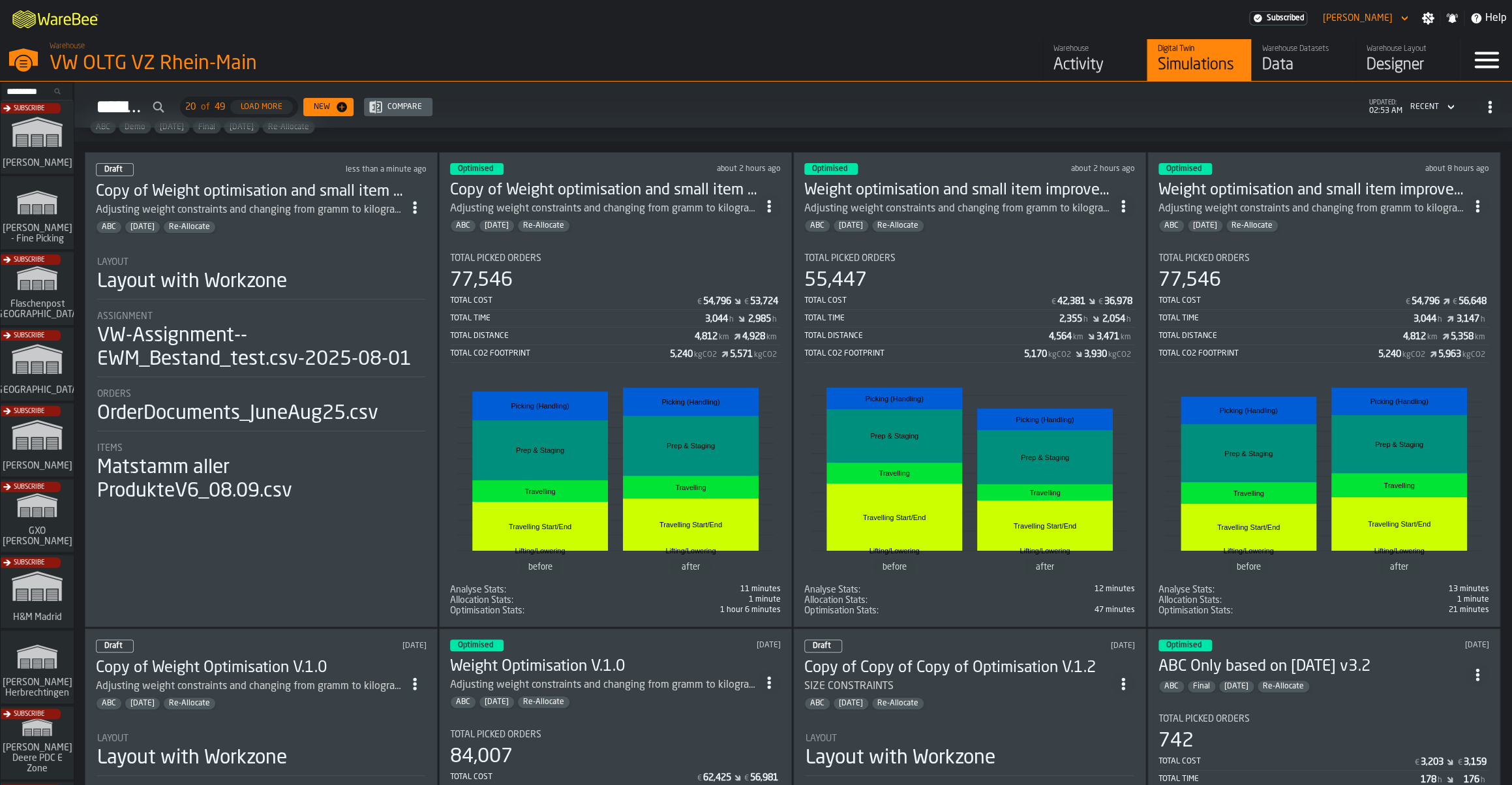
click at [411, 205] on span "ItemListCard-DashboardItemContainer" at bounding box center [415, 208] width 24 height 24
click at [389, 244] on li "Open" at bounding box center [389, 233] width 83 height 31
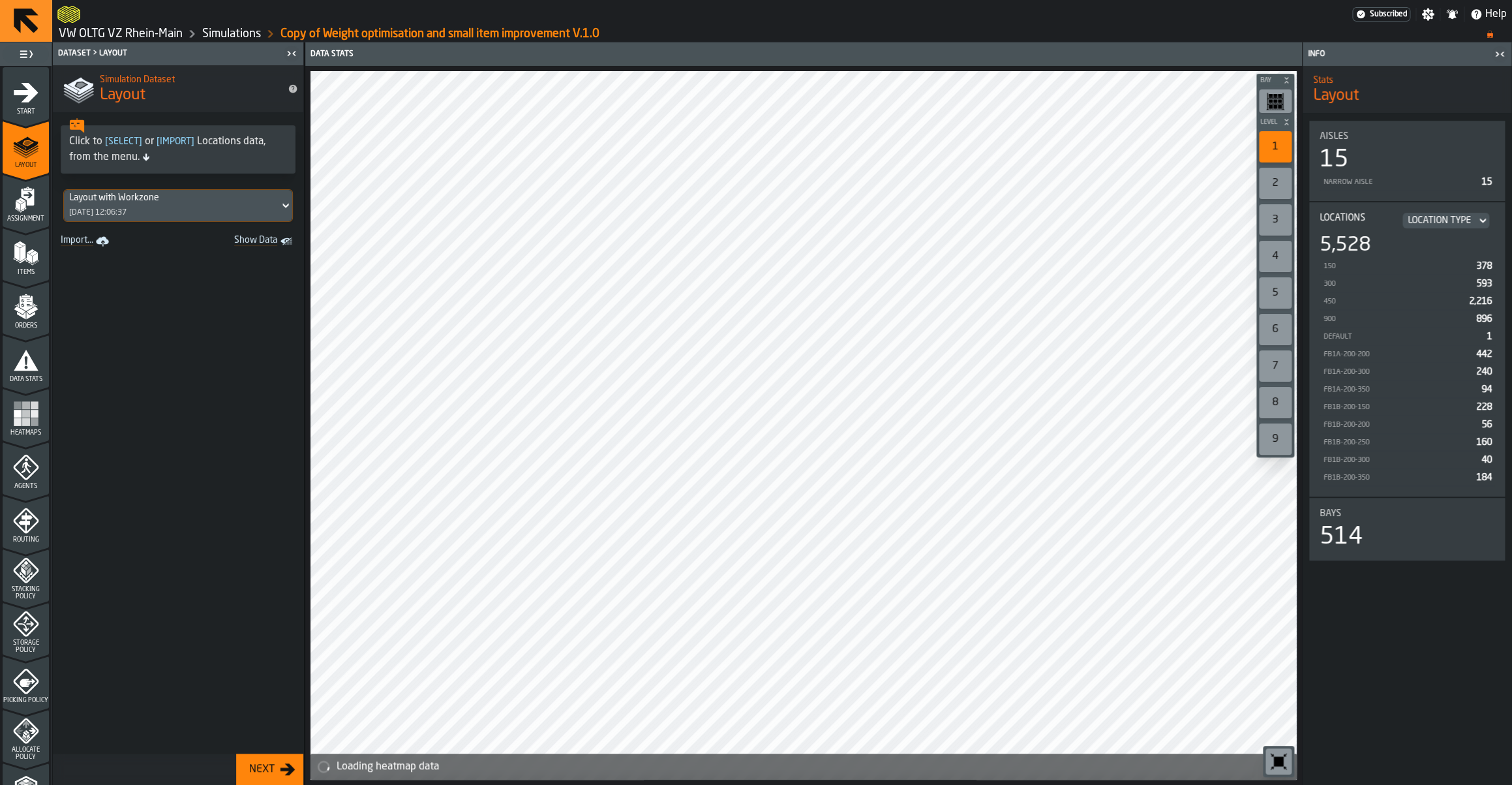
scroll to position [245, 0]
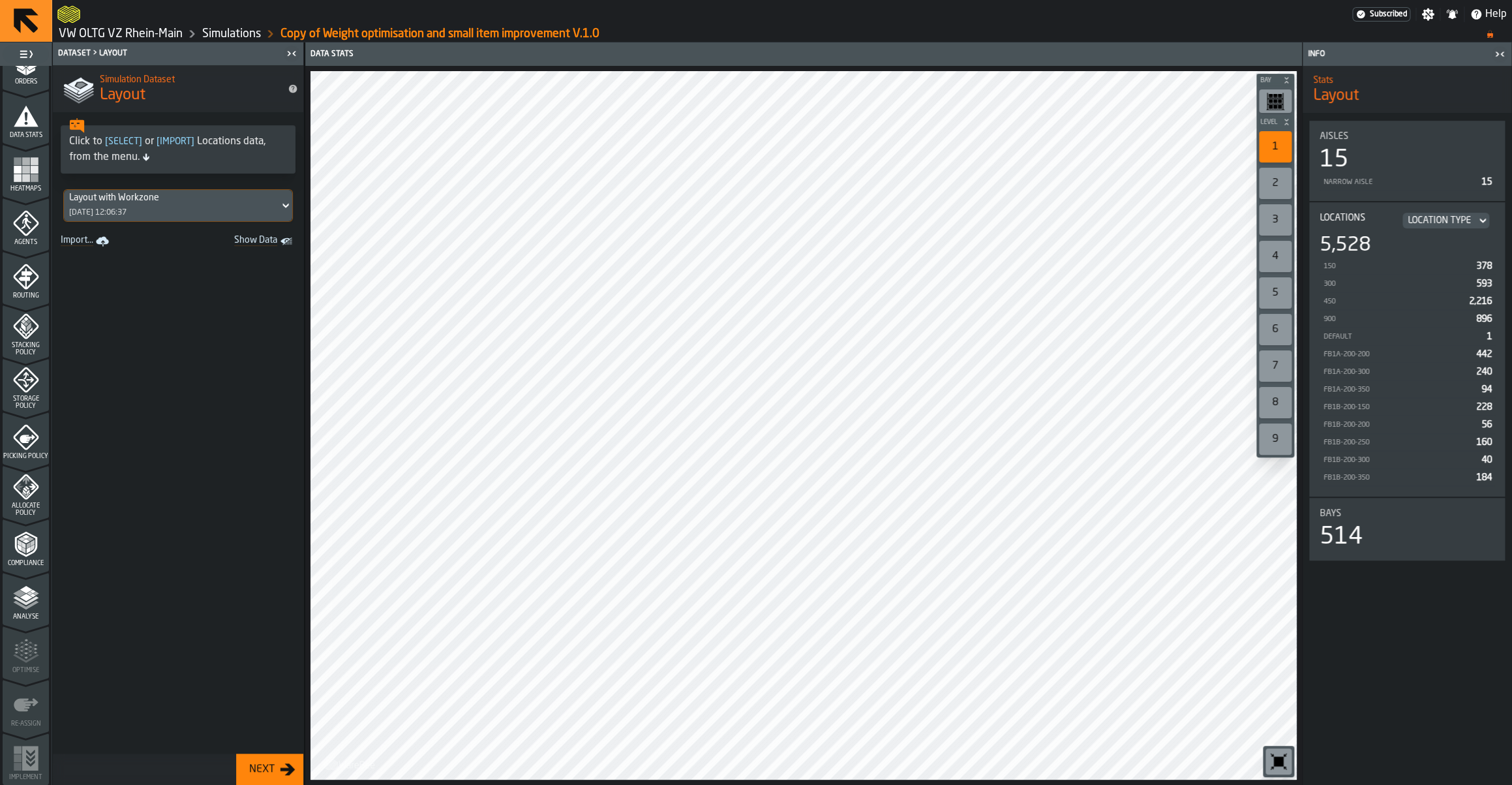
click at [41, 589] on div "Analyse" at bounding box center [25, 602] width 46 height 36
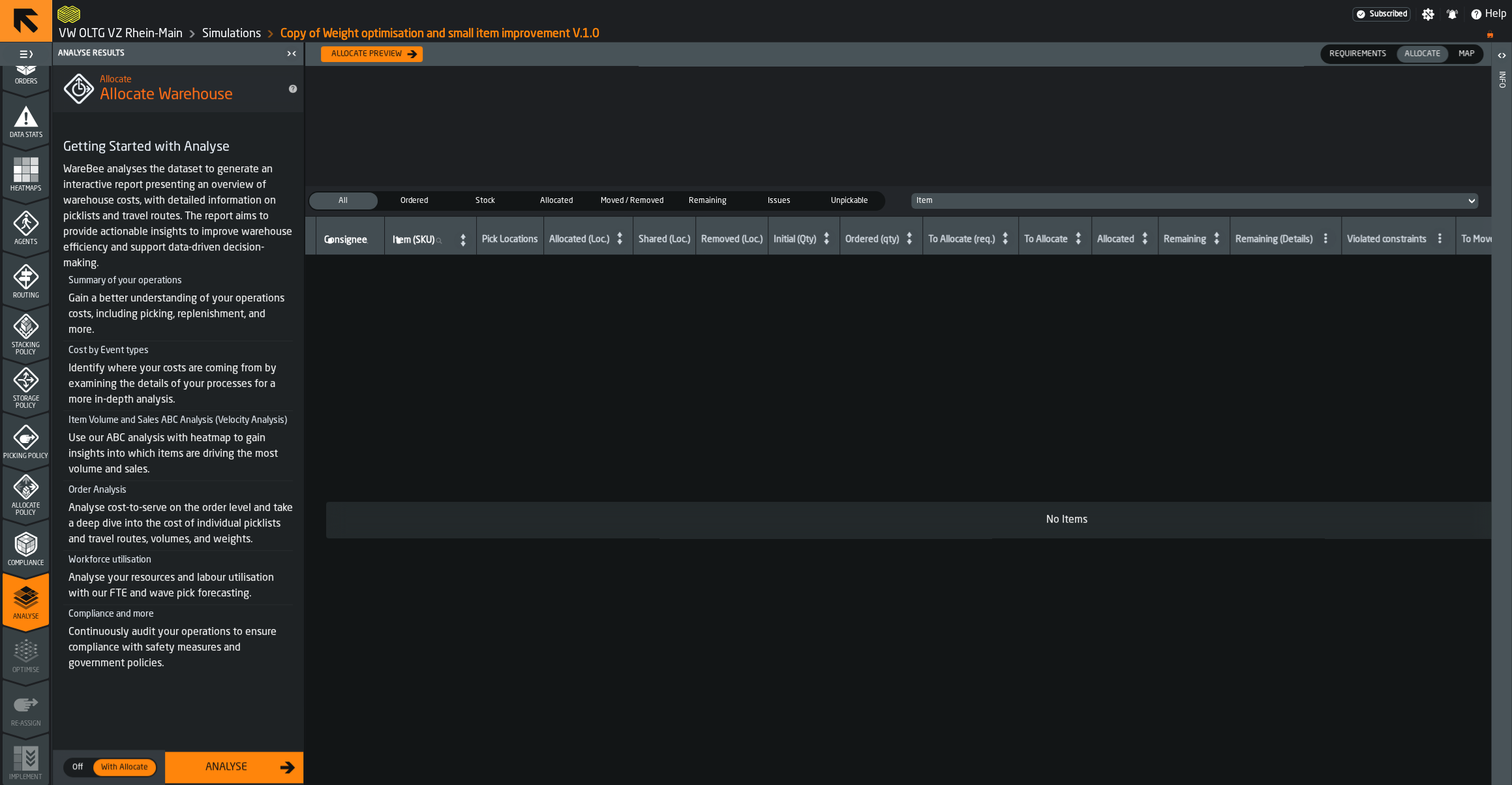
click at [206, 761] on div "Analyse" at bounding box center [226, 767] width 107 height 16
